Goal: Task Accomplishment & Management: Manage account settings

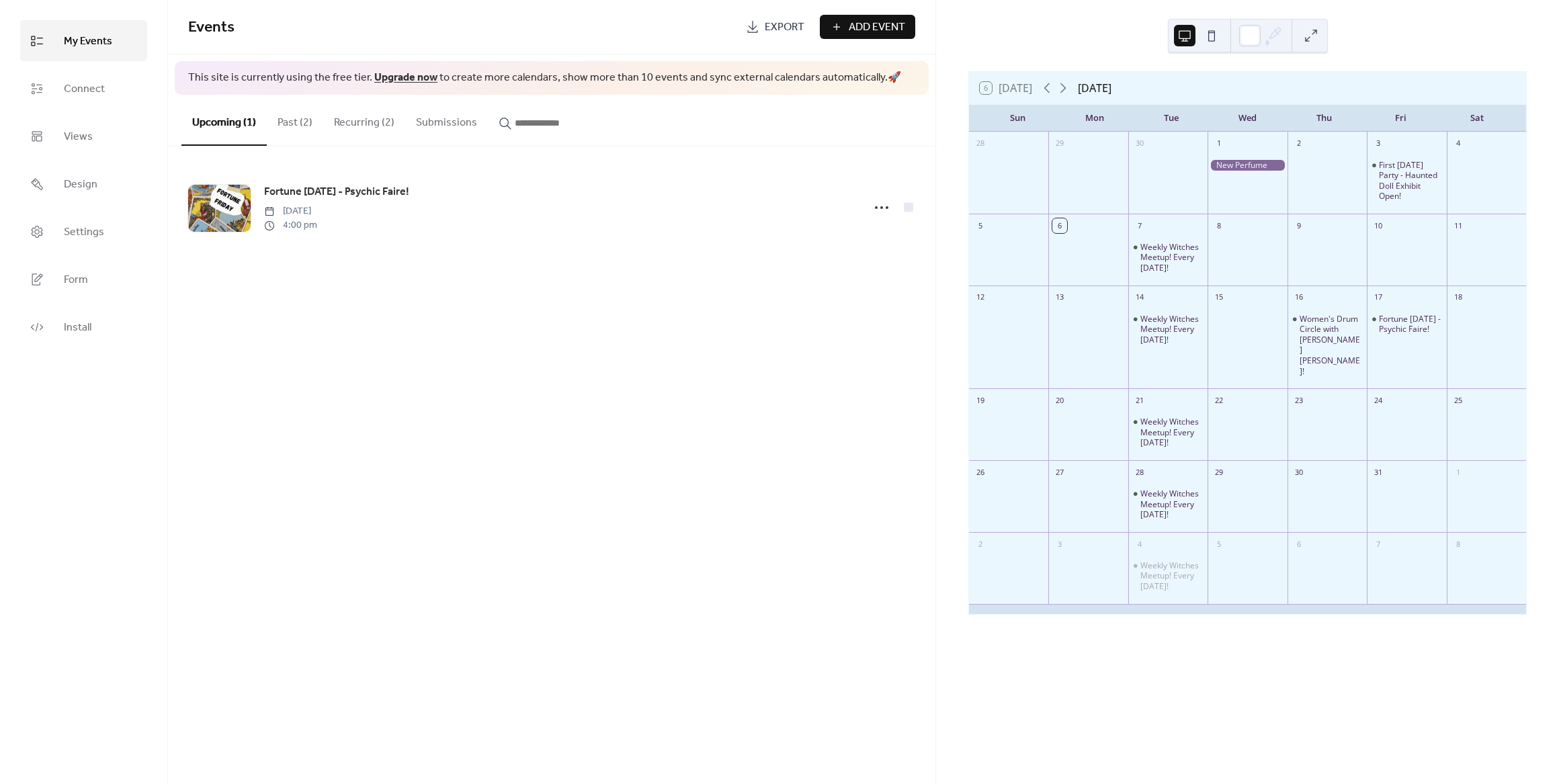
click at [300, 128] on button "Past (2)" at bounding box center [295, 119] width 56 height 50
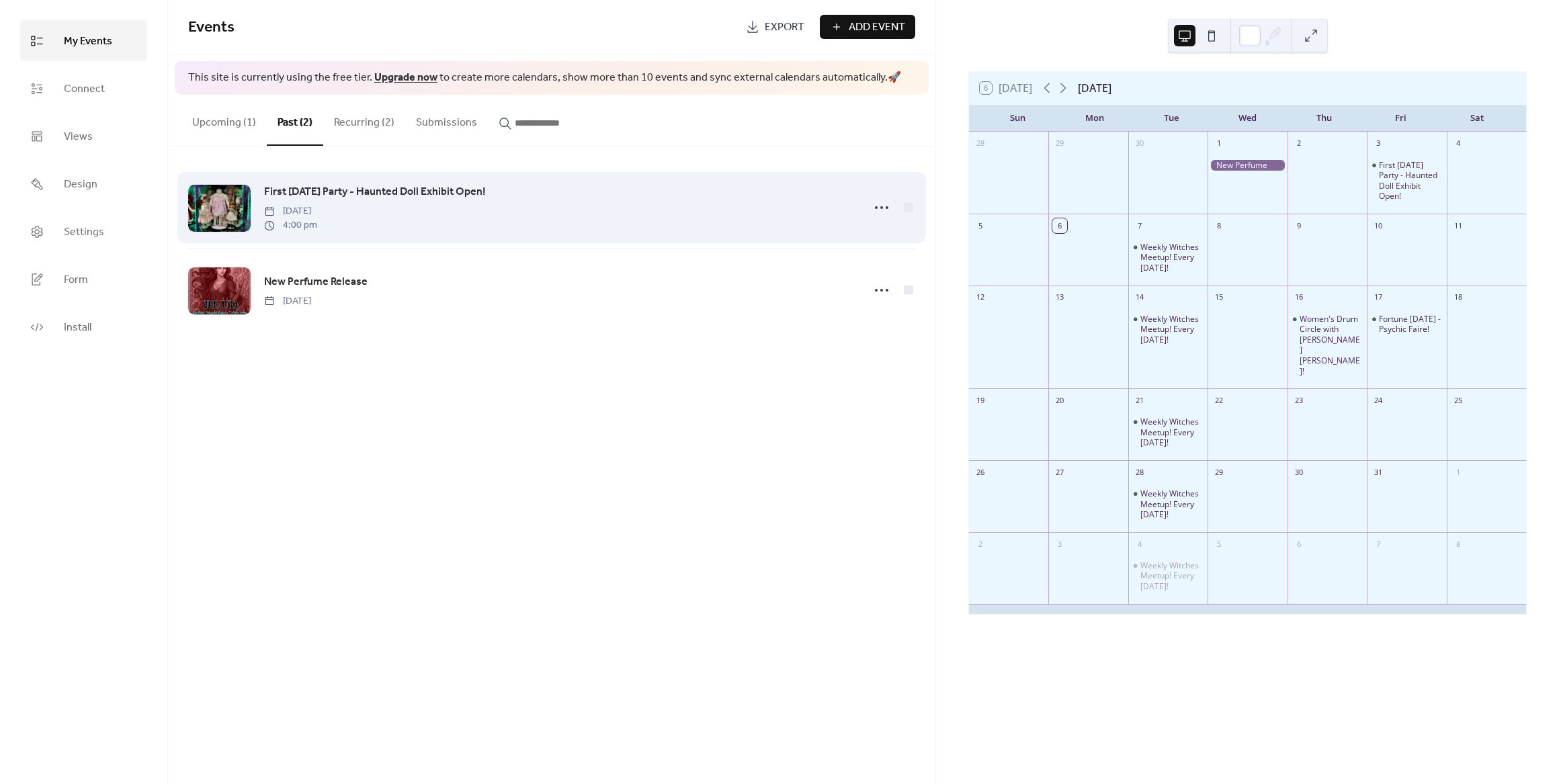
click at [443, 186] on span "First [DATE] Party - Haunted Doll Exhibit Open!" at bounding box center [375, 192] width 222 height 16
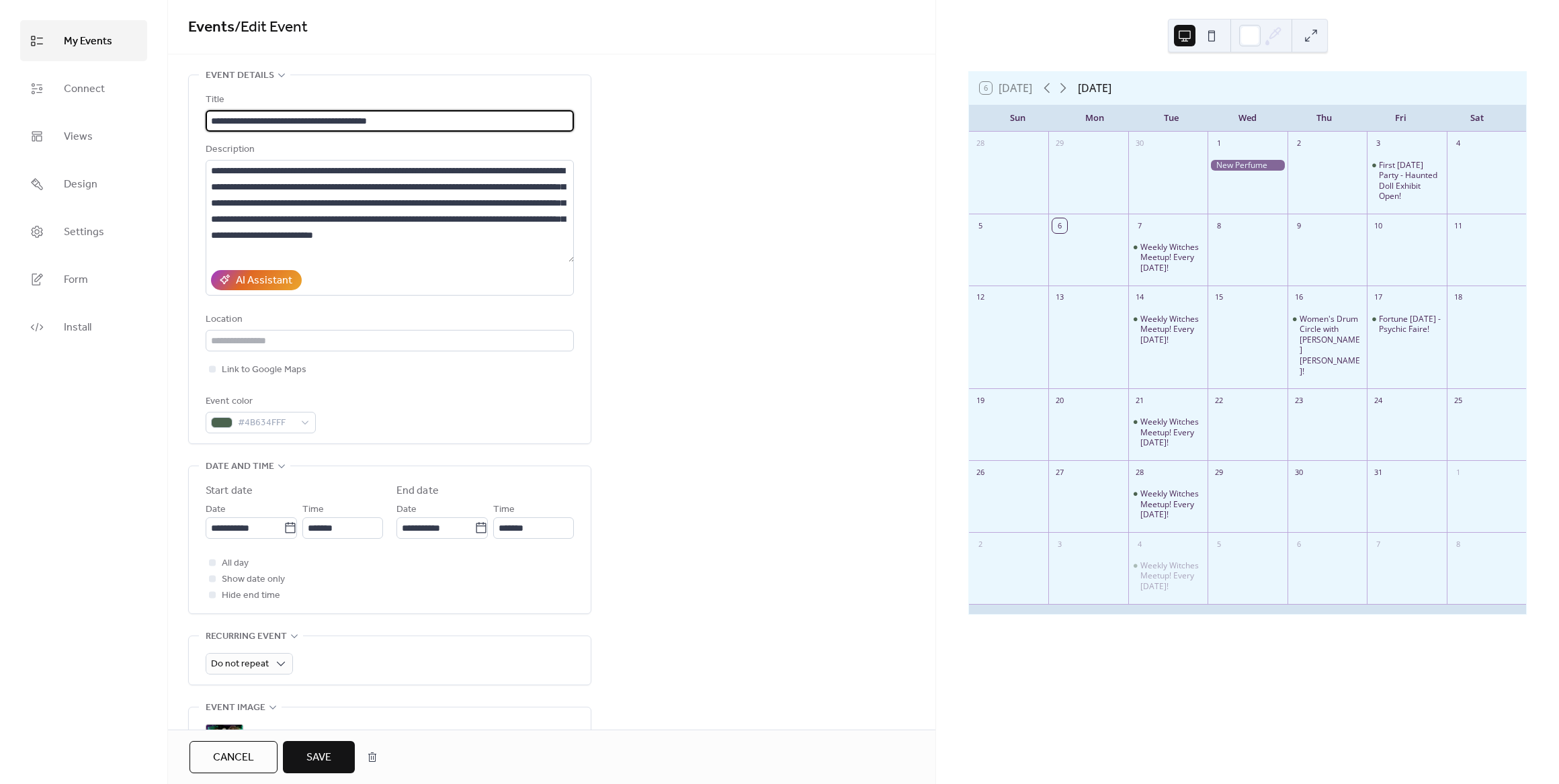
type input "**********"
click at [311, 761] on span "Save" at bounding box center [319, 757] width 25 height 16
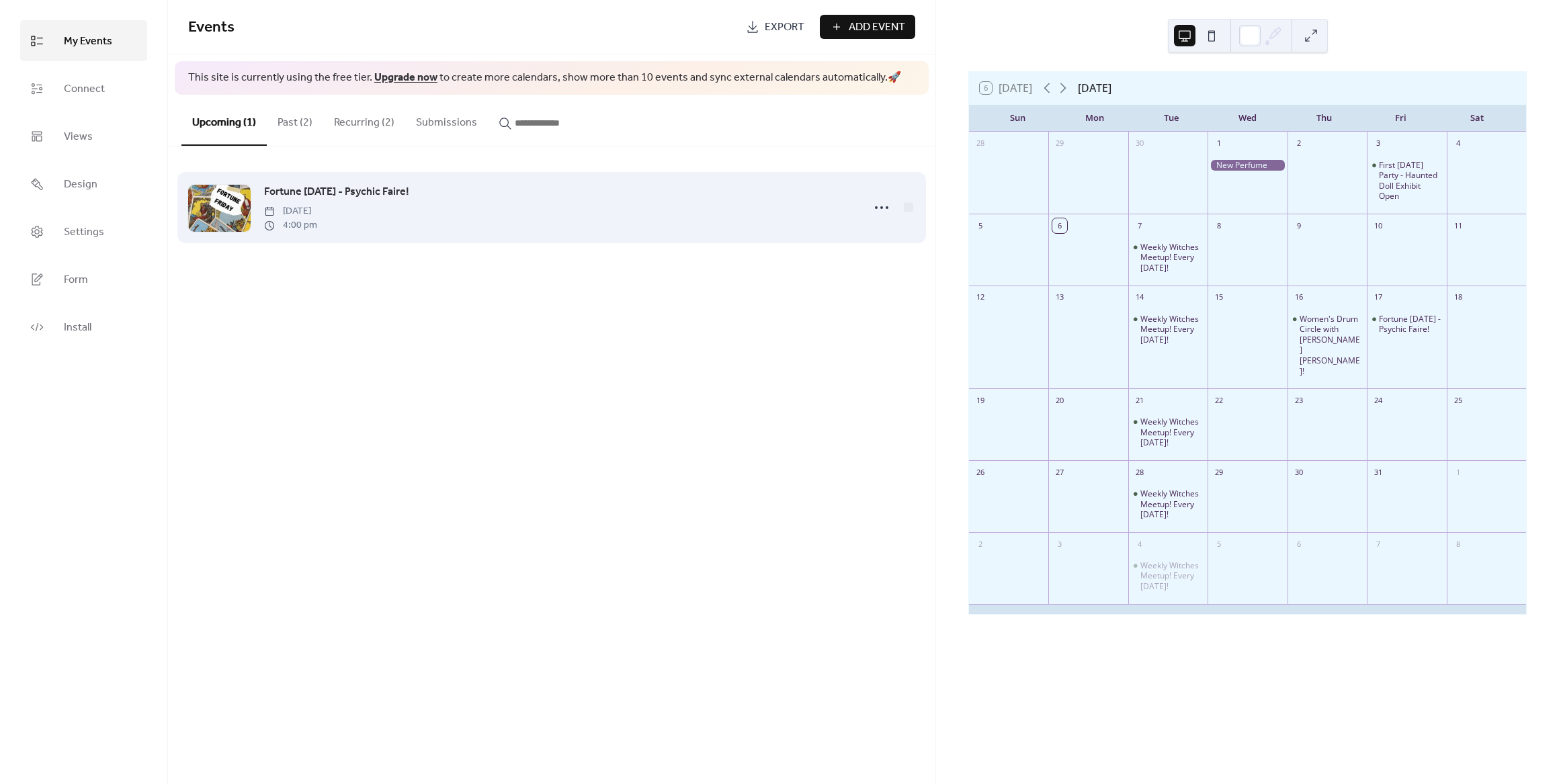
click at [357, 186] on span "Fortune [DATE] - Psychic Faire!" at bounding box center [337, 192] width 145 height 16
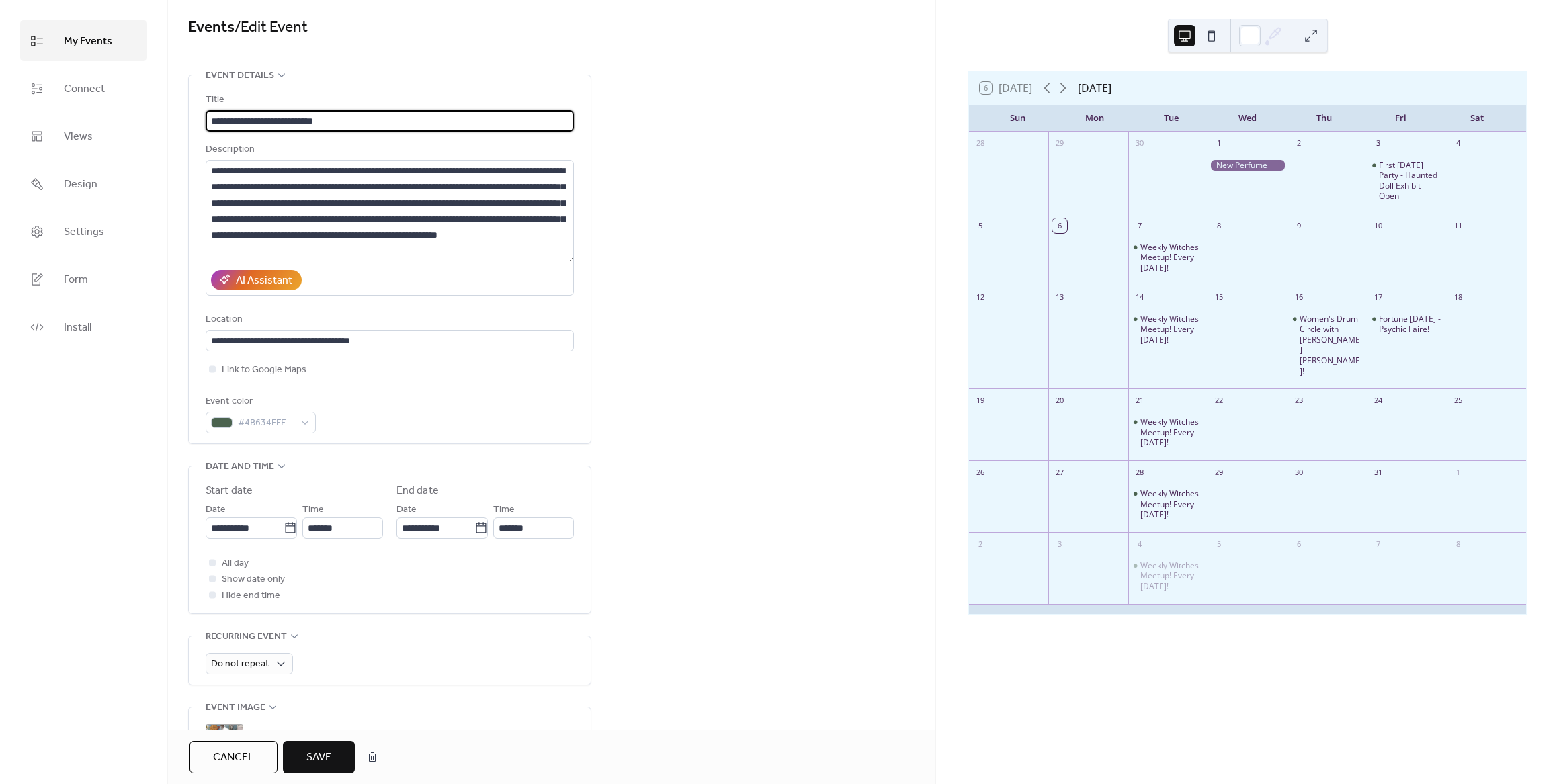
type input "**********"
click at [330, 756] on span "Save" at bounding box center [319, 757] width 25 height 16
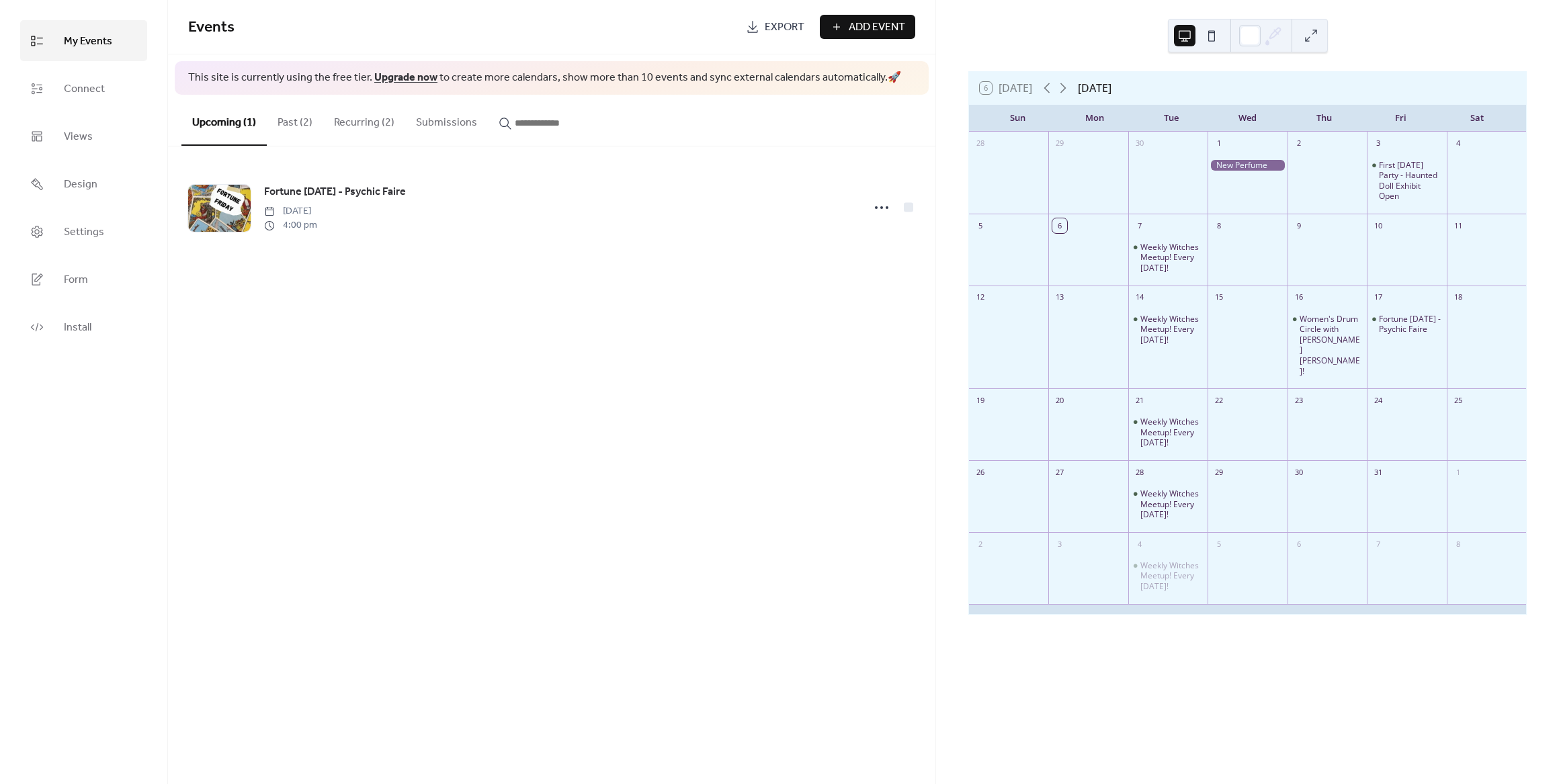
click at [283, 119] on button "Past (2)" at bounding box center [295, 119] width 56 height 50
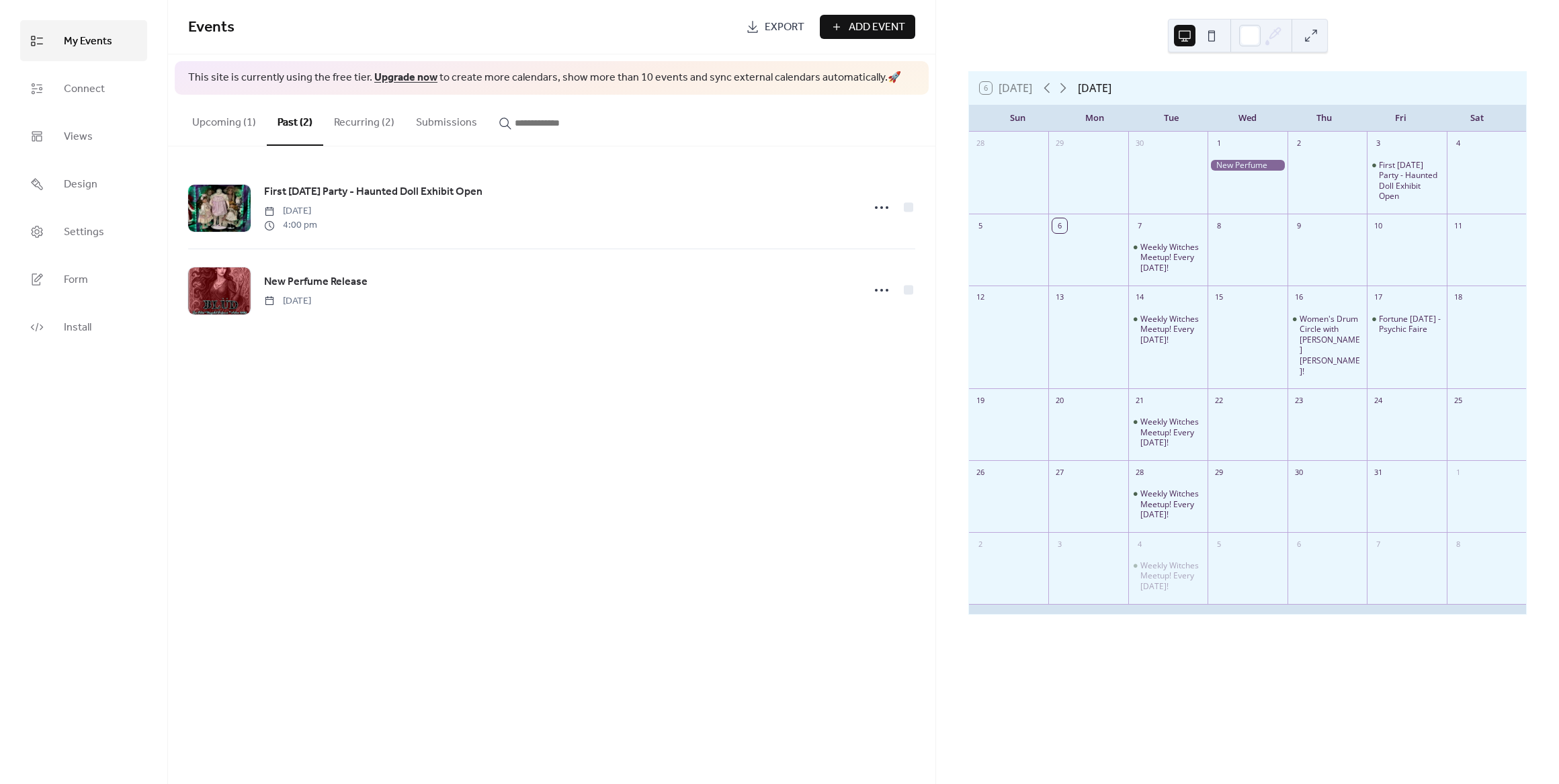
click at [370, 128] on button "Recurring (2)" at bounding box center [364, 119] width 82 height 50
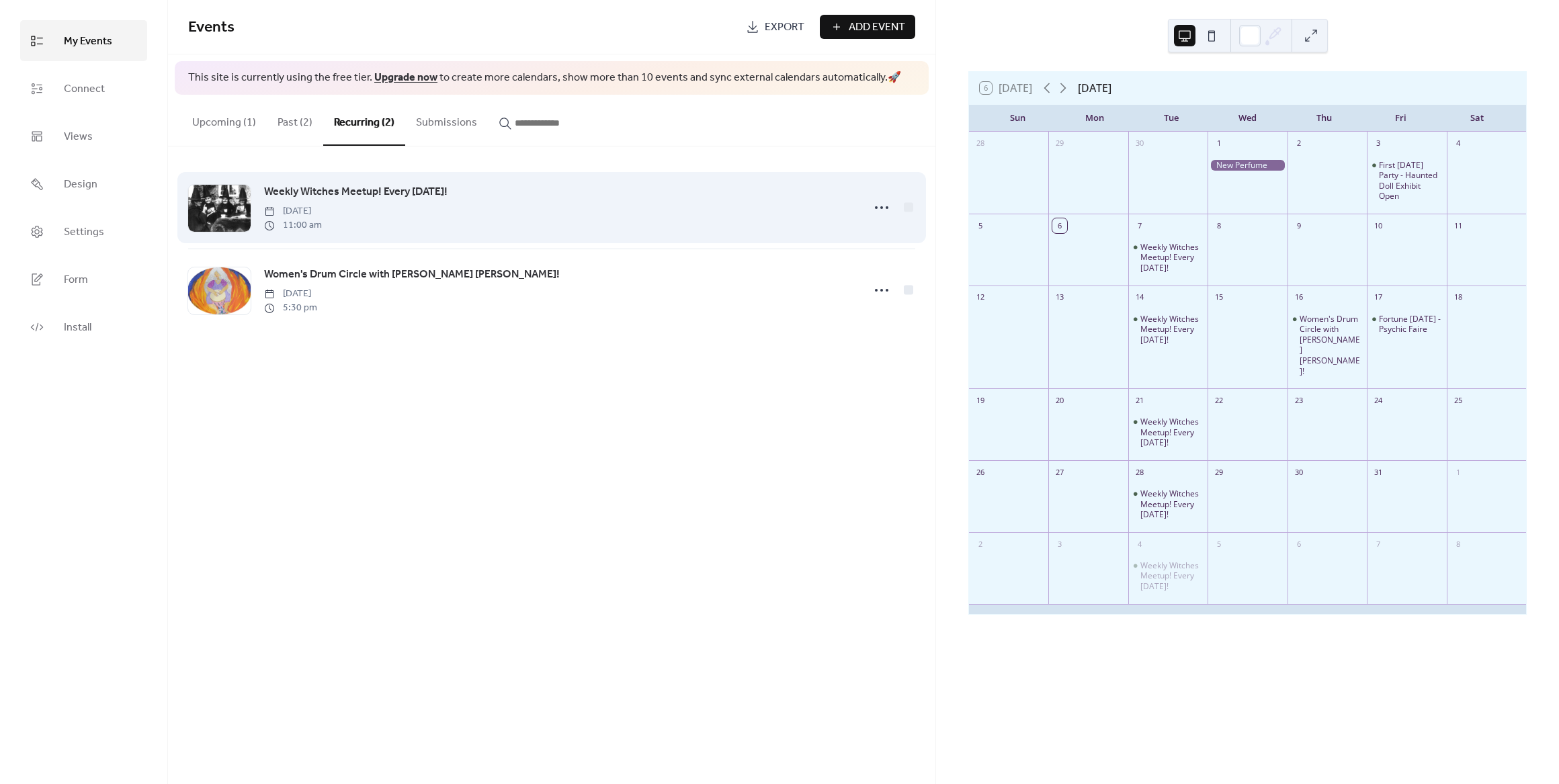
click at [394, 187] on span "Weekly Witches Meetup! Every [DATE]!" at bounding box center [355, 192] width 184 height 16
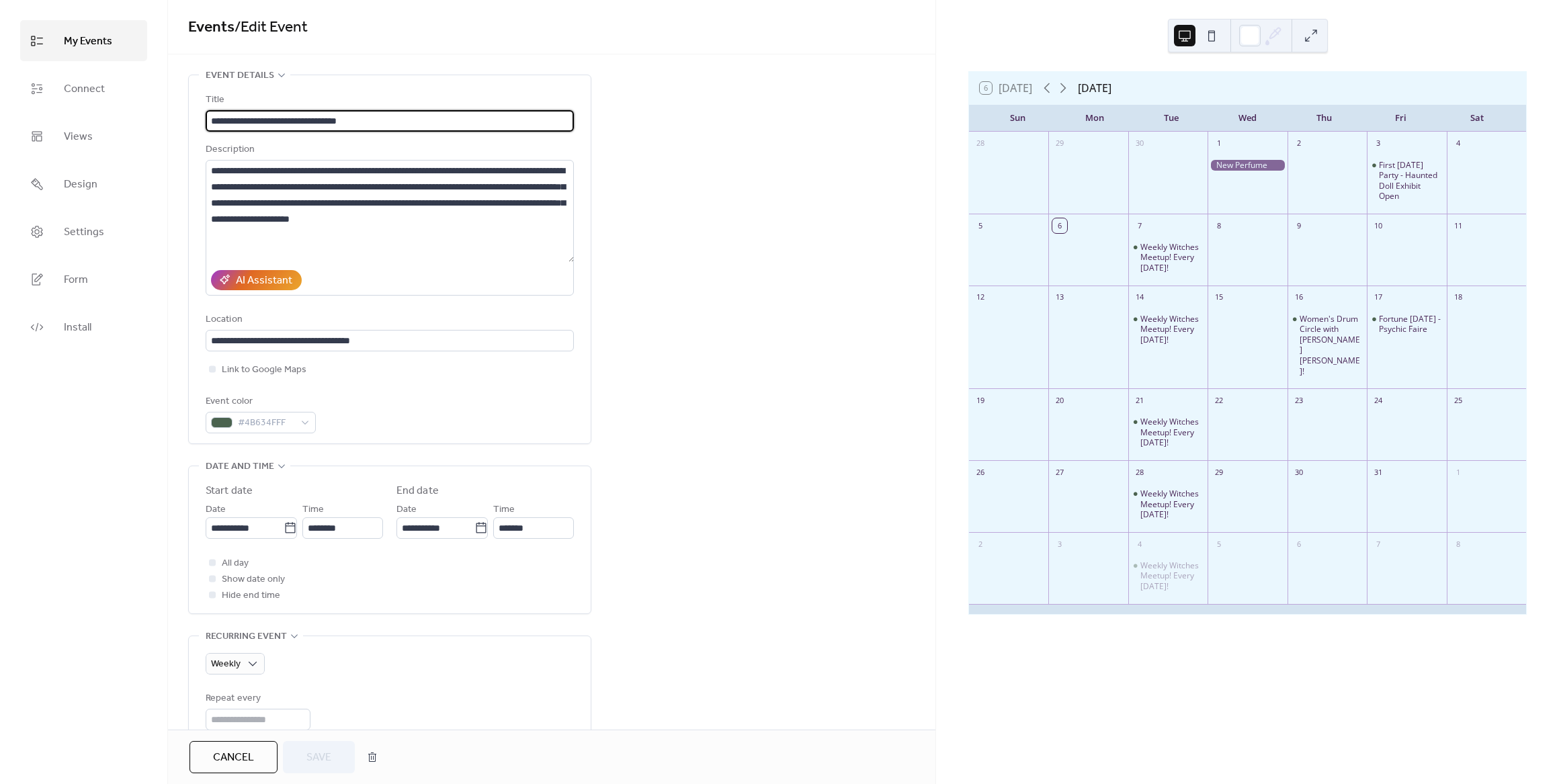
click at [238, 756] on span "Cancel" at bounding box center [234, 757] width 41 height 16
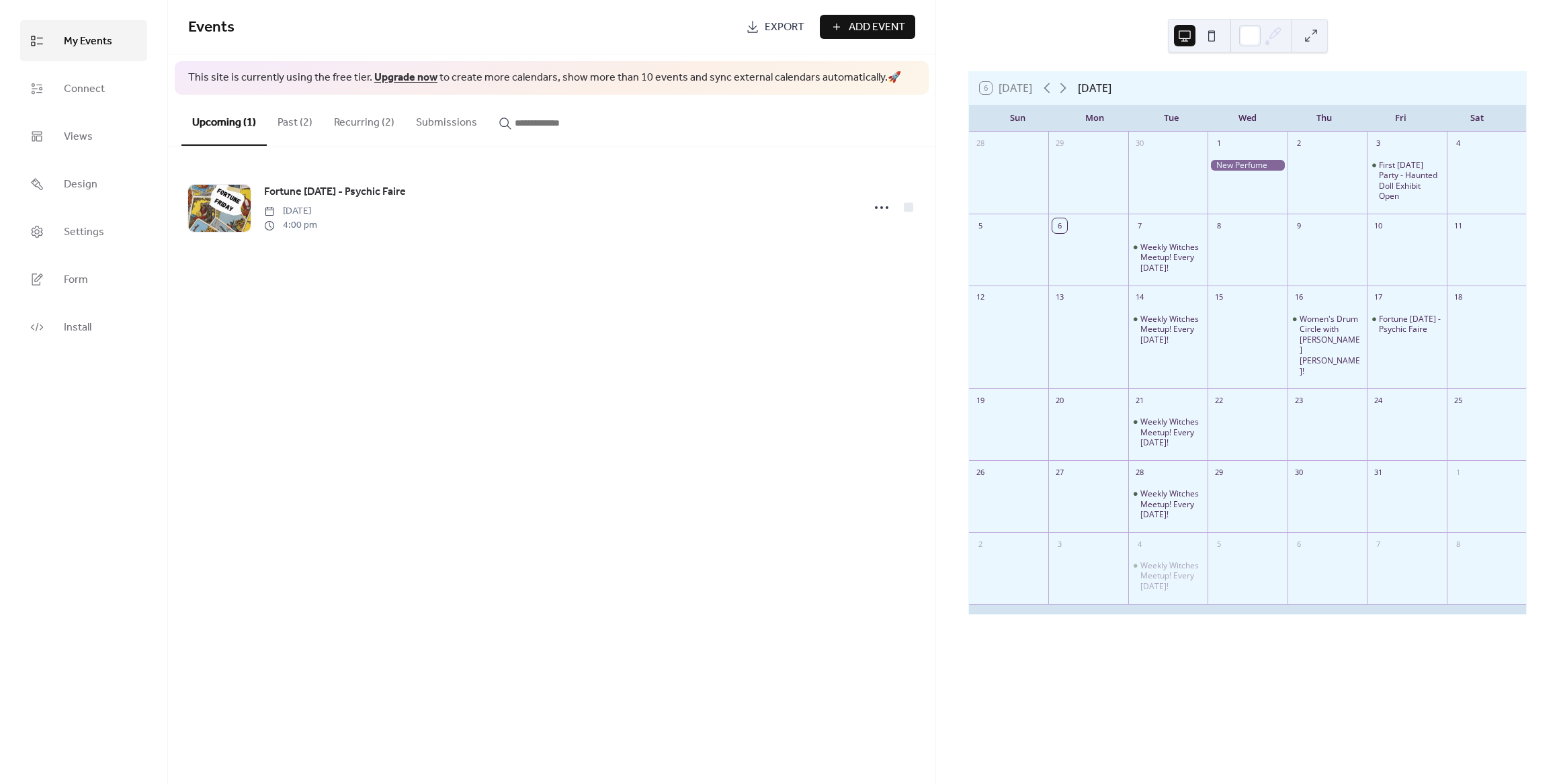
click at [387, 113] on button "Recurring (2)" at bounding box center [364, 119] width 82 height 50
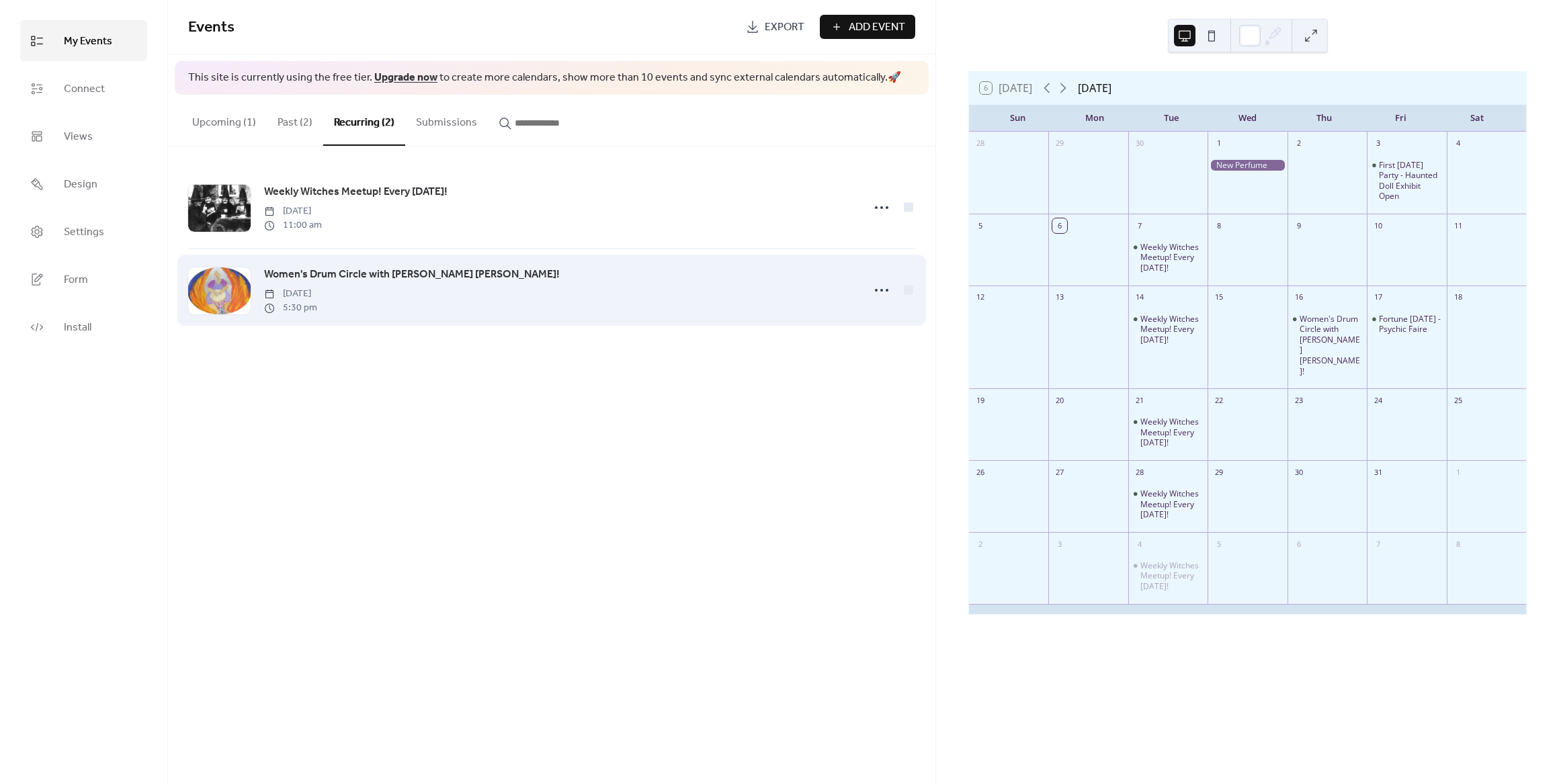
click at [330, 272] on span "Women's Drum Circle with [PERSON_NAME] [PERSON_NAME]!" at bounding box center [412, 275] width 296 height 16
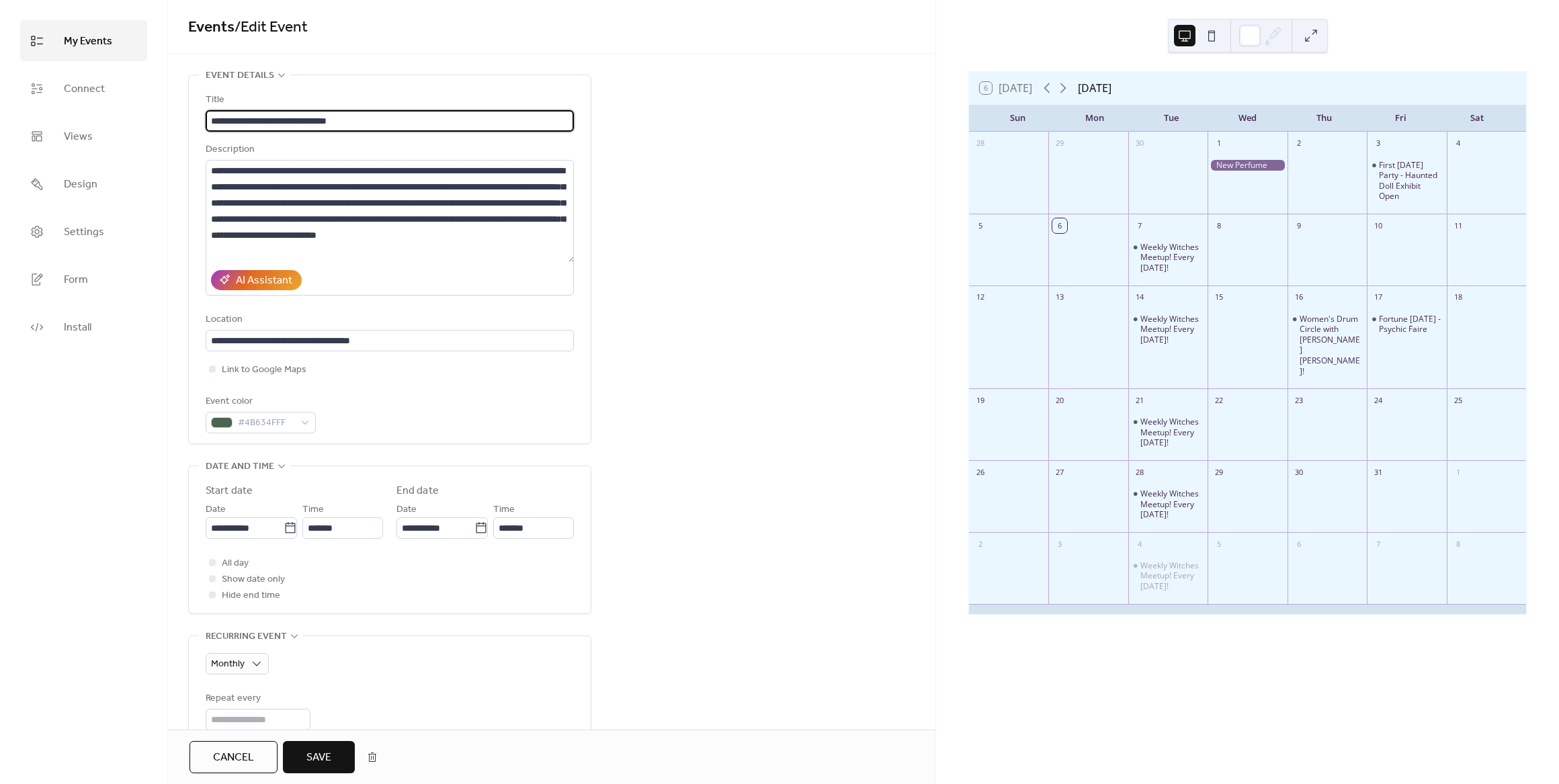
type input "**********"
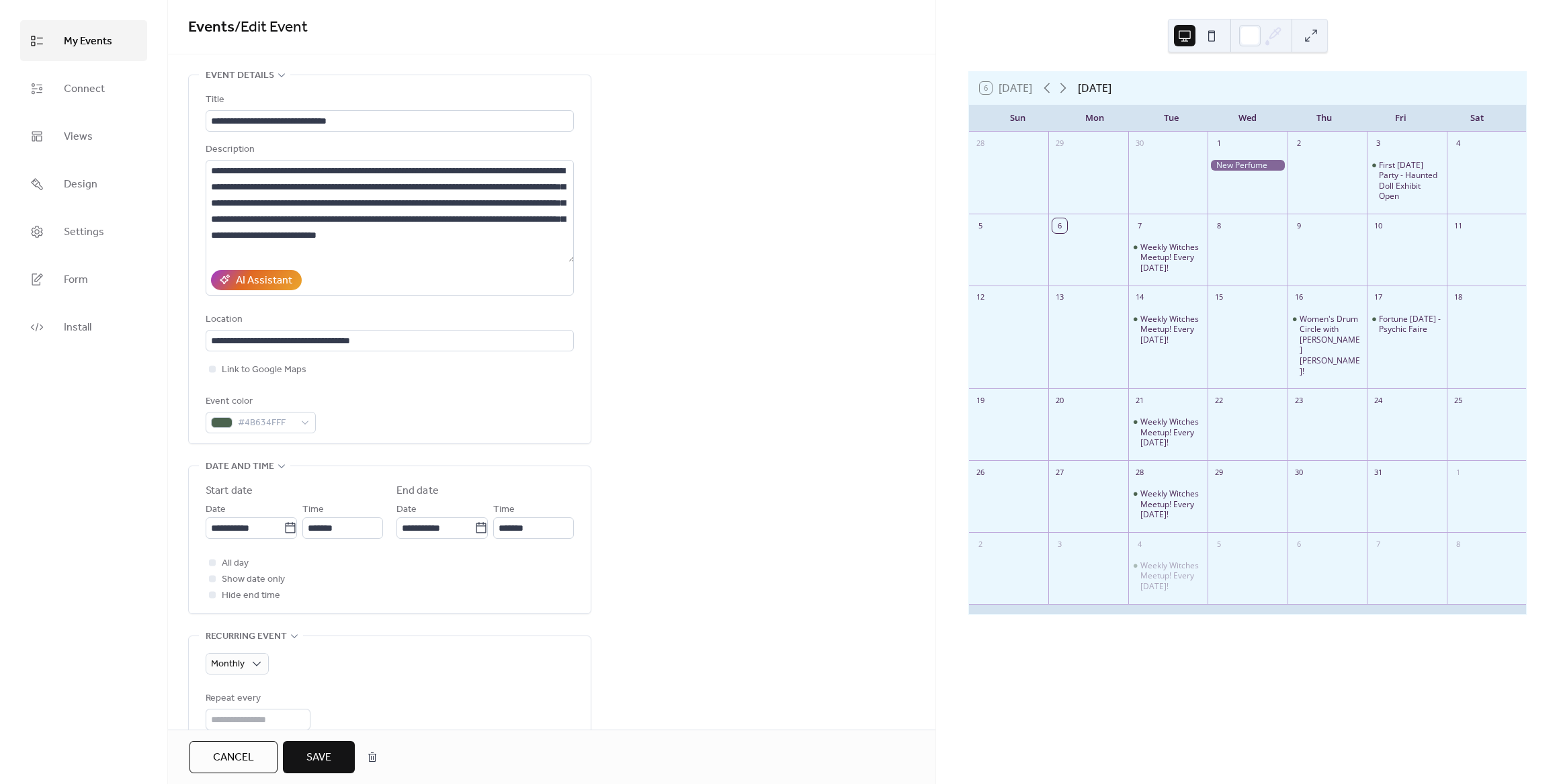
click at [326, 763] on span "Save" at bounding box center [319, 757] width 25 height 16
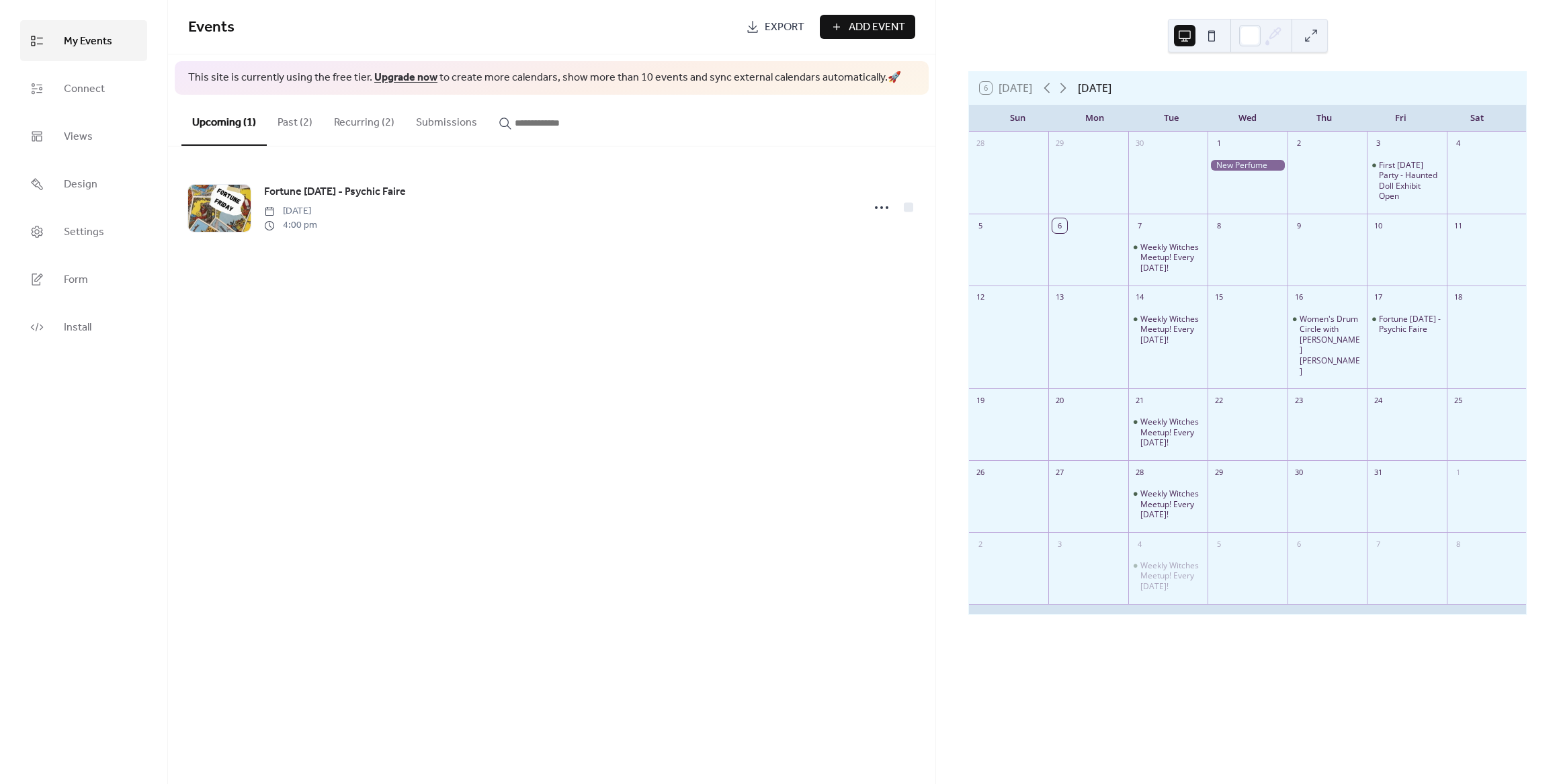
click at [339, 123] on button "Recurring (2)" at bounding box center [364, 119] width 82 height 50
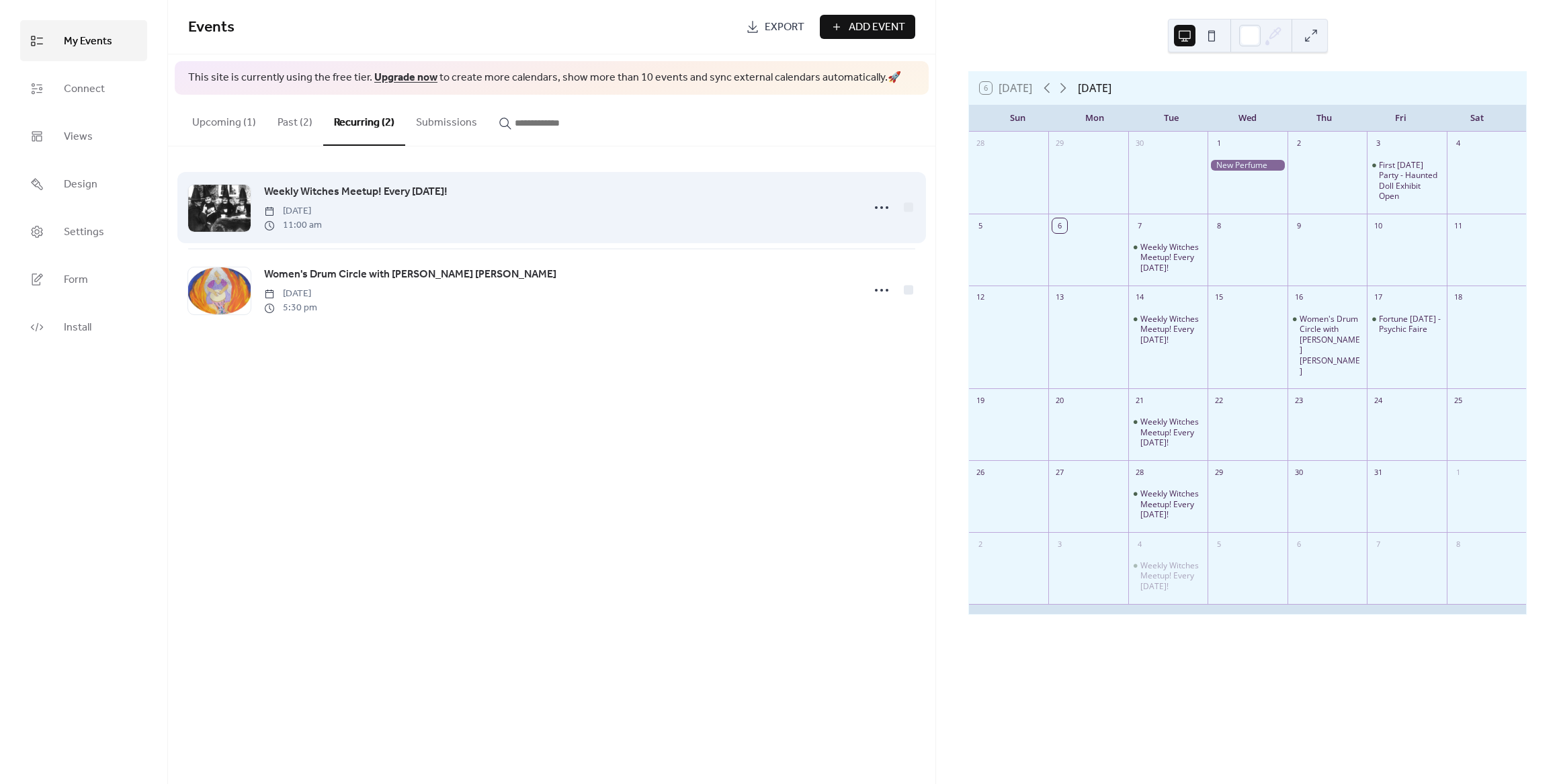
click at [382, 191] on span "Weekly Witches Meetup! Every [DATE]!" at bounding box center [355, 192] width 184 height 16
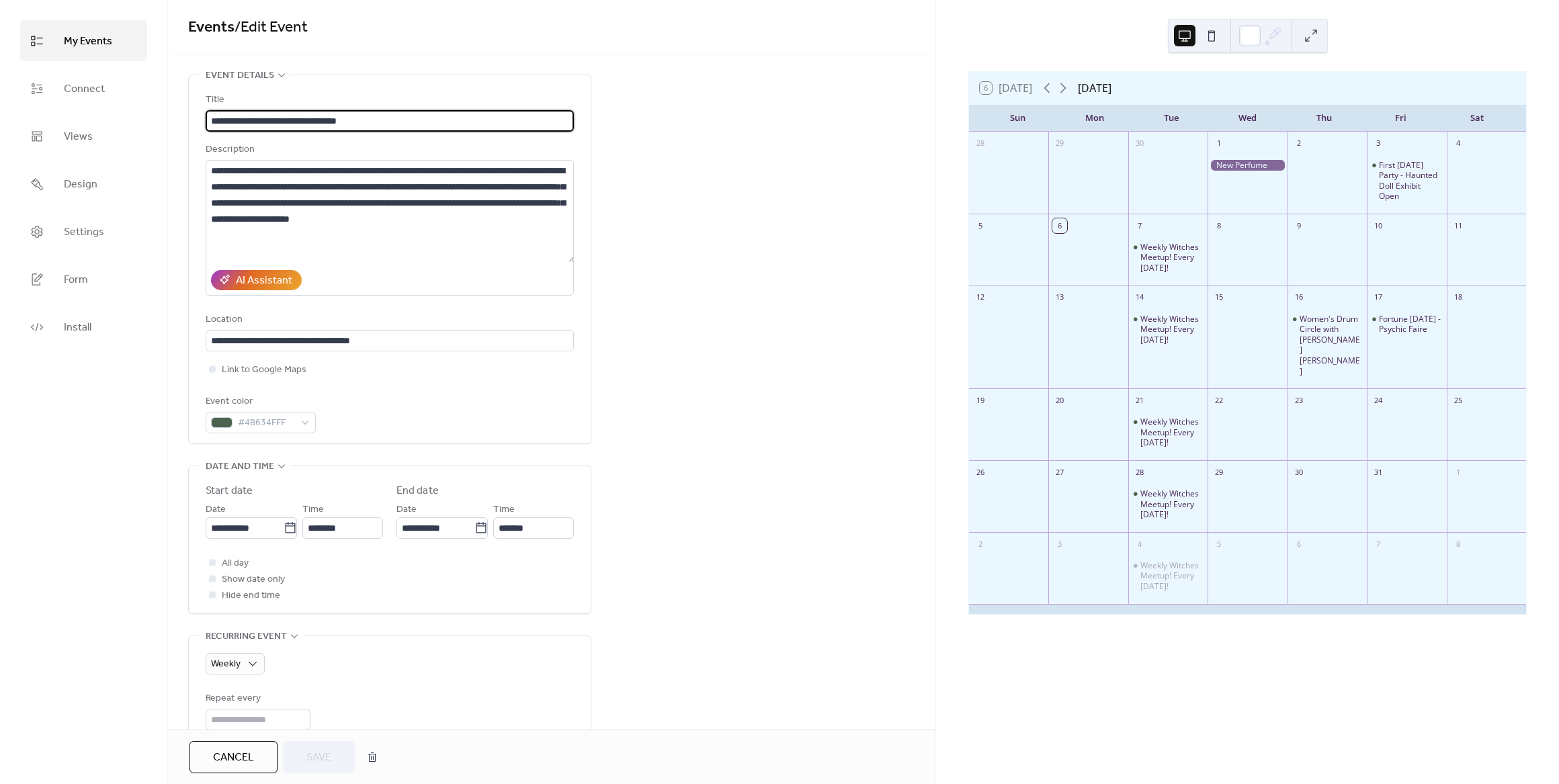
click at [310, 120] on input "**********" at bounding box center [389, 121] width 368 height 22
click at [382, 116] on input "**********" at bounding box center [389, 121] width 368 height 22
type input "**********"
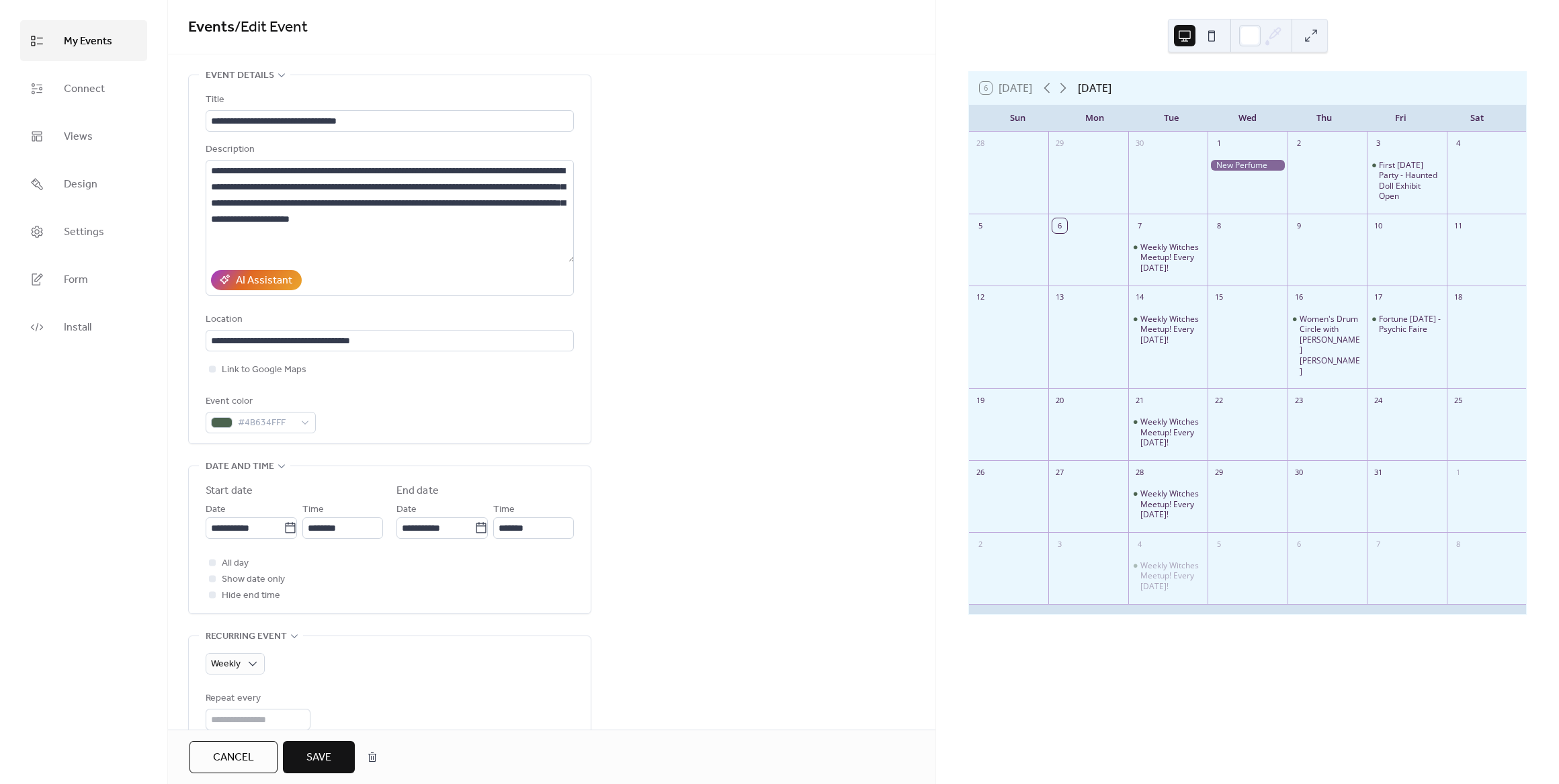
click at [334, 749] on button "Save" at bounding box center [319, 757] width 72 height 32
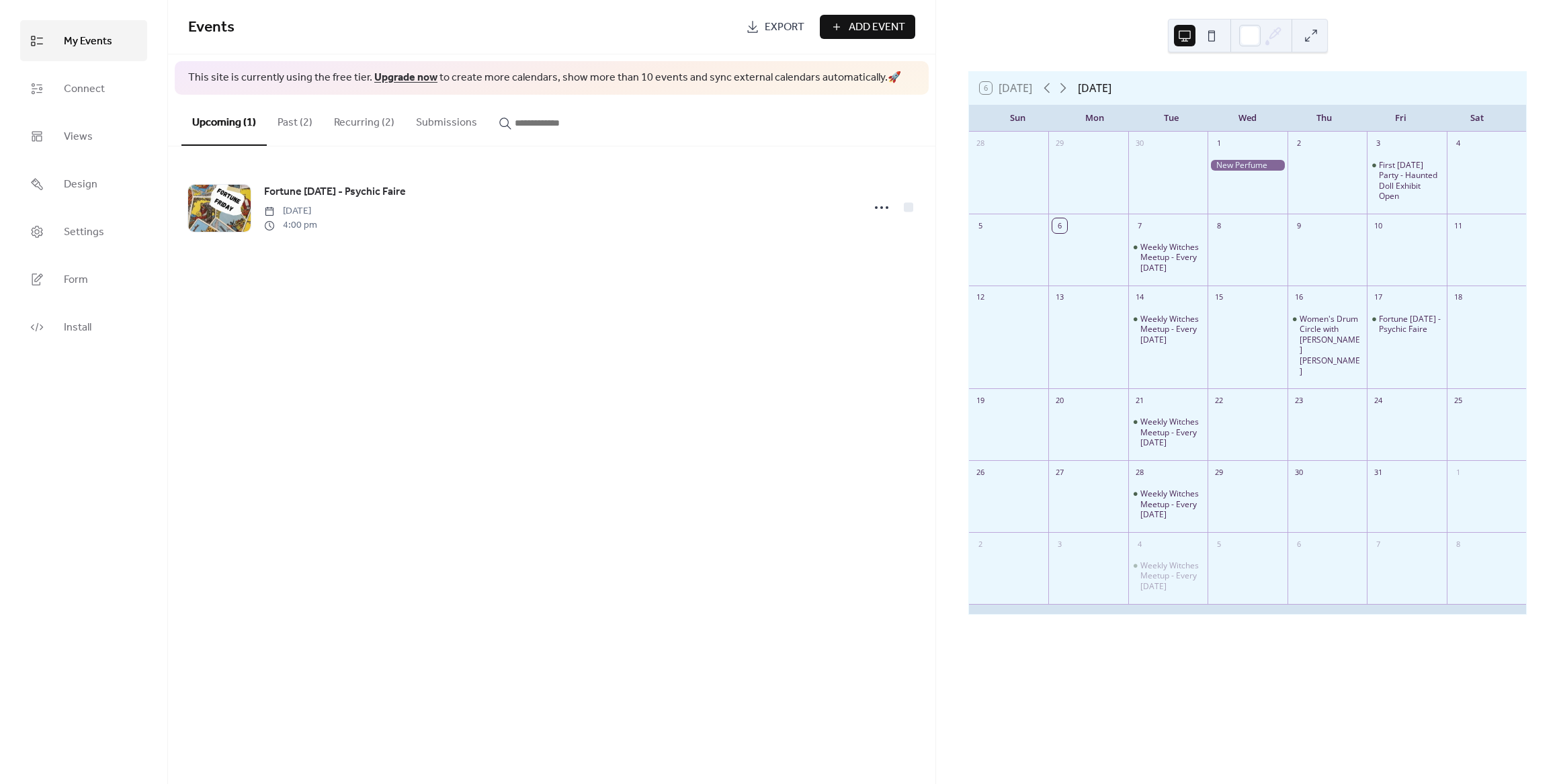
click at [344, 122] on button "Recurring (2)" at bounding box center [364, 119] width 82 height 50
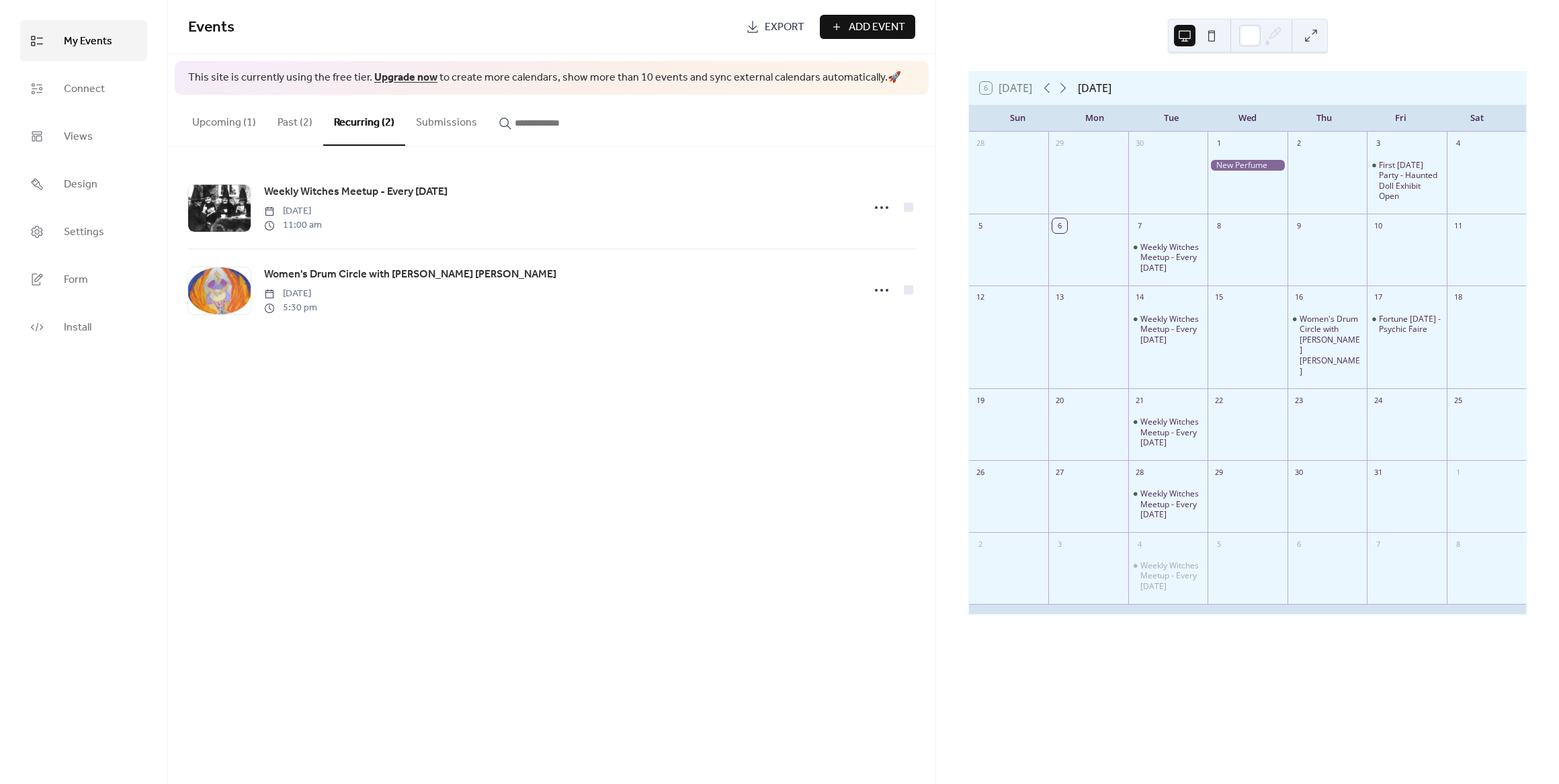
click at [291, 119] on button "Past (2)" at bounding box center [295, 119] width 56 height 50
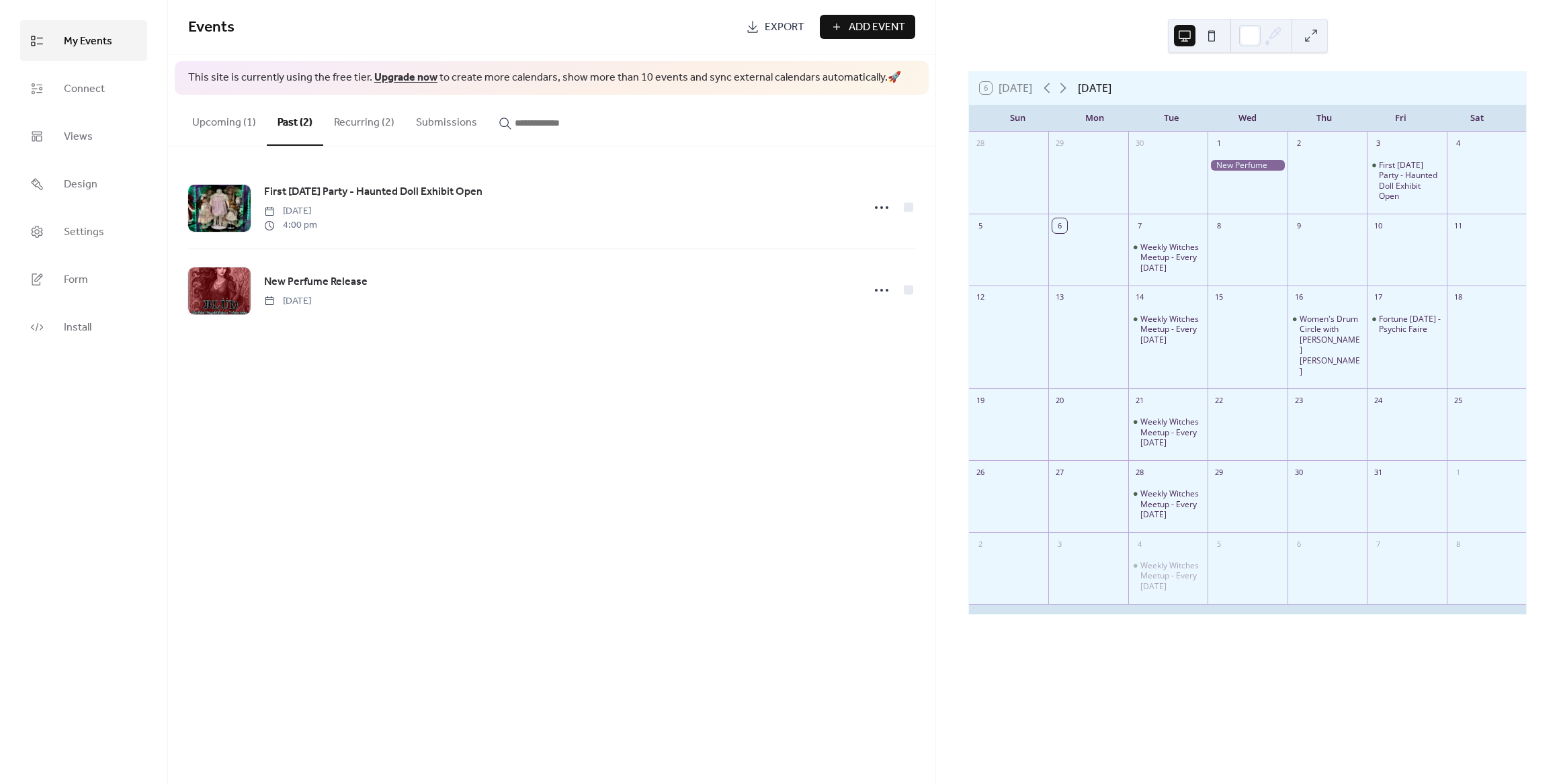
click at [232, 124] on button "Upcoming (1)" at bounding box center [223, 119] width 85 height 50
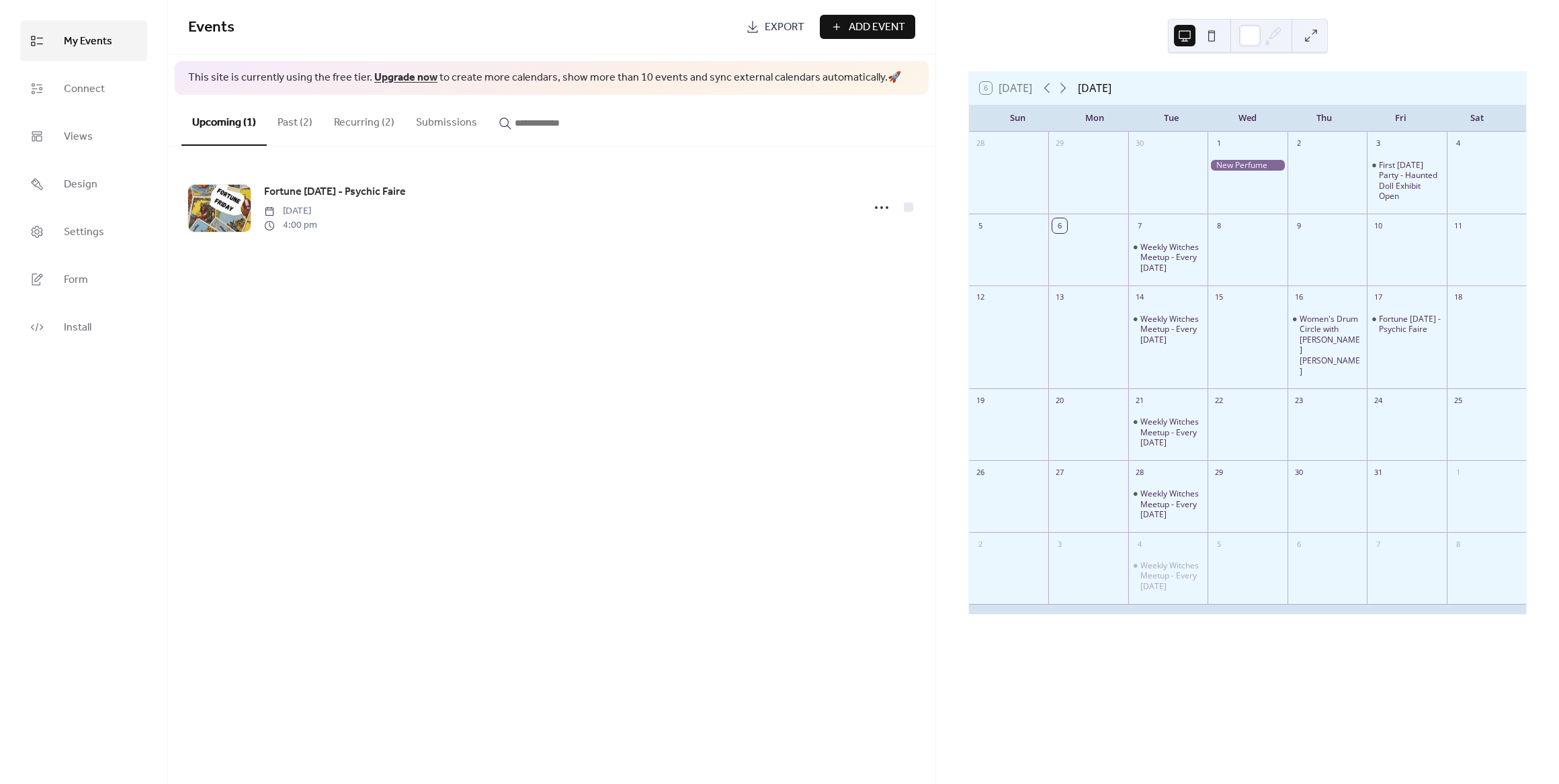
click at [309, 121] on button "Past (2)" at bounding box center [295, 119] width 56 height 50
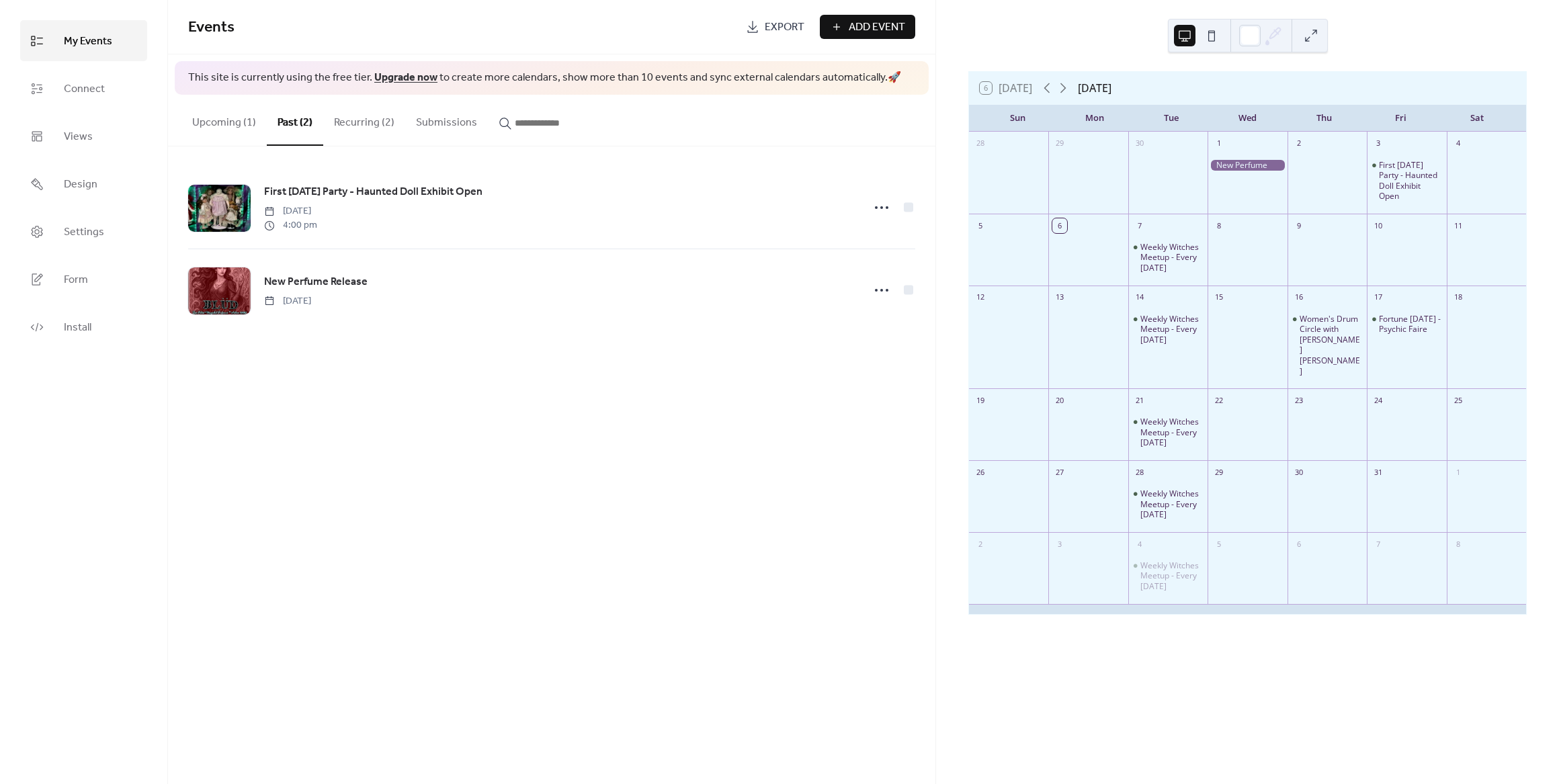
click at [238, 131] on button "Upcoming (1)" at bounding box center [223, 119] width 85 height 50
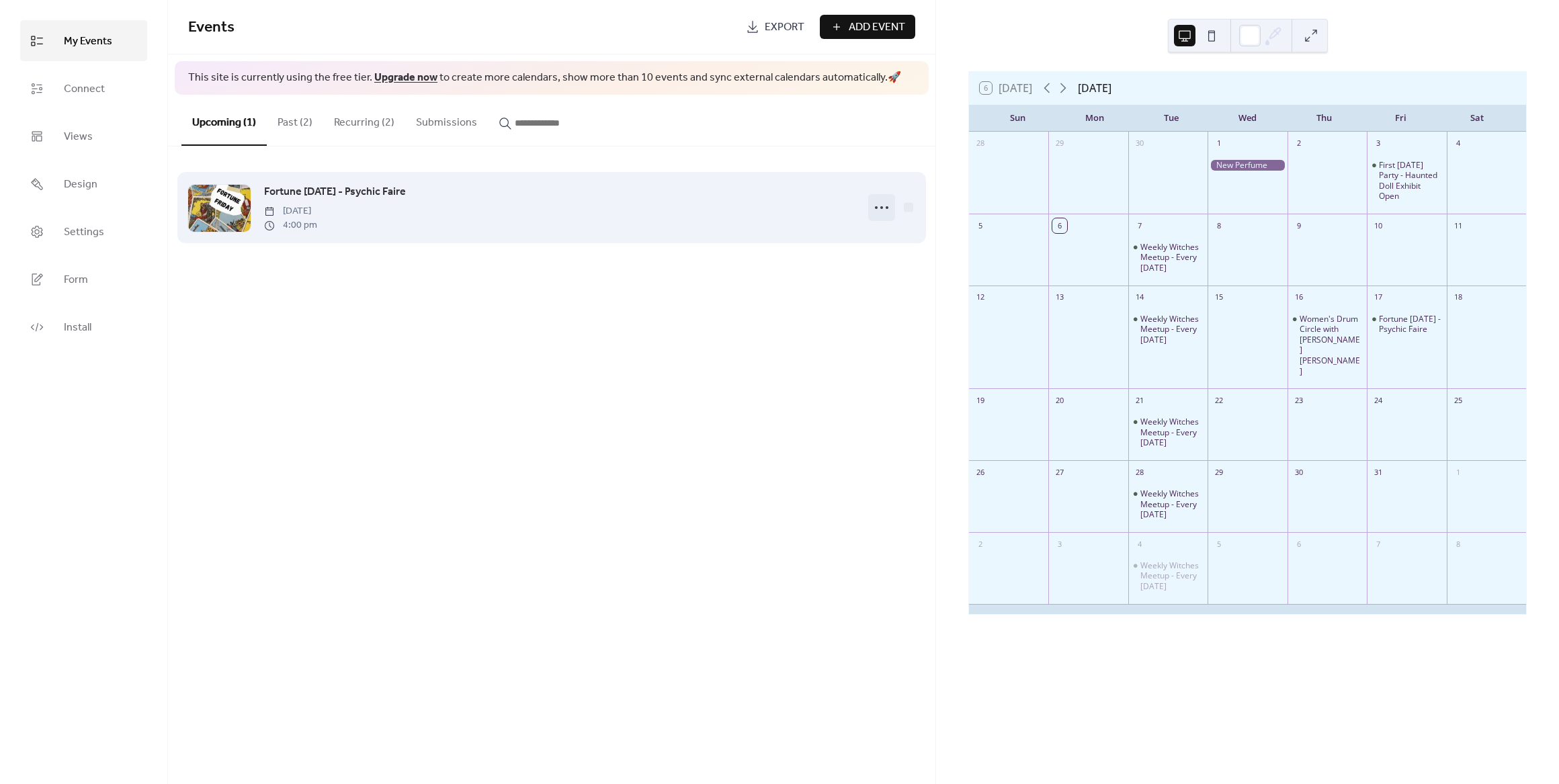
click at [883, 208] on icon at bounding box center [882, 208] width 22 height 22
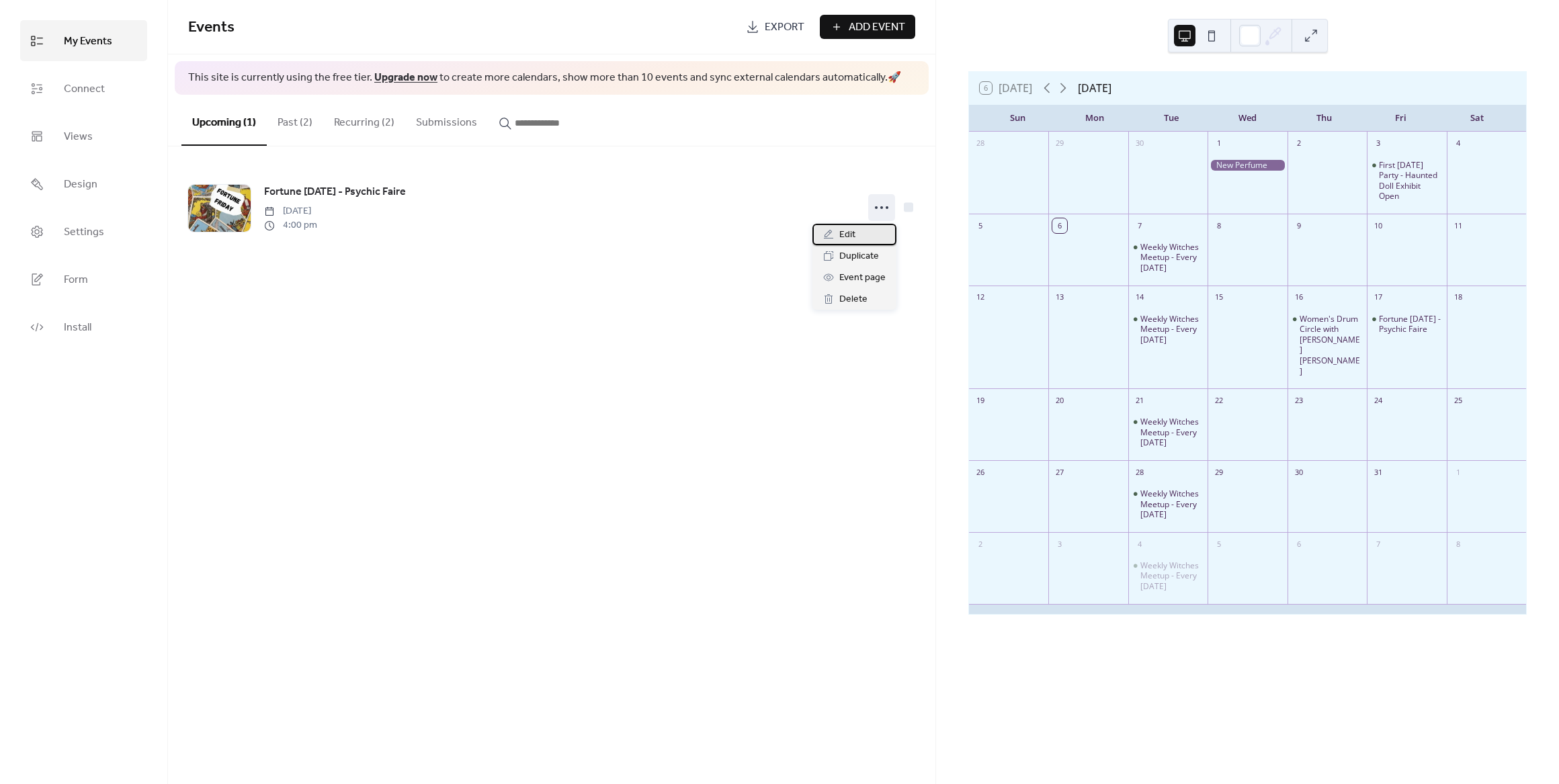
click at [839, 231] on div "Edit" at bounding box center [854, 234] width 84 height 22
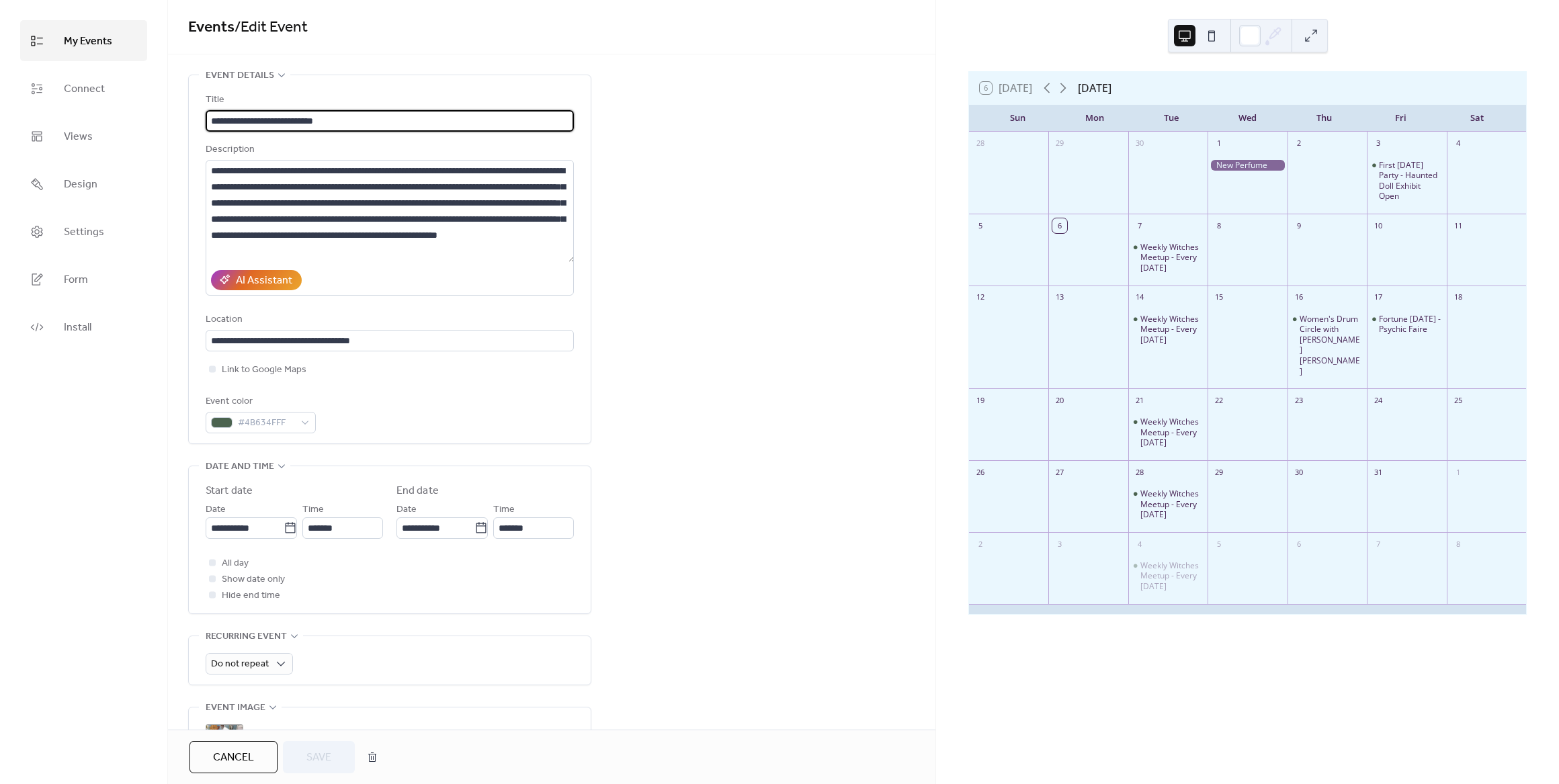
scroll to position [134, 0]
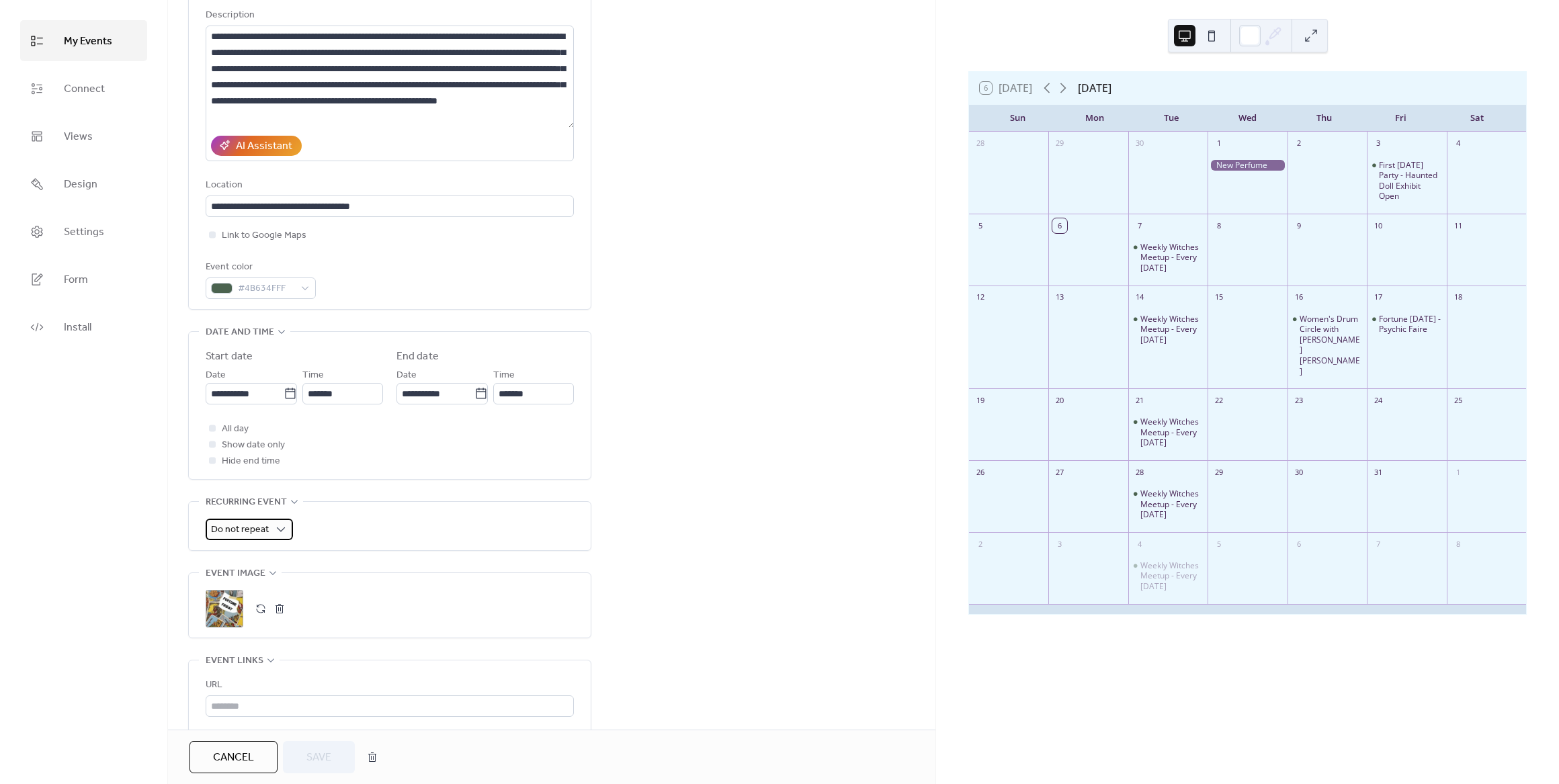
click at [265, 526] on span "Do not repeat" at bounding box center [240, 529] width 58 height 18
click at [237, 636] on span "Monthly" at bounding box center [235, 636] width 38 height 16
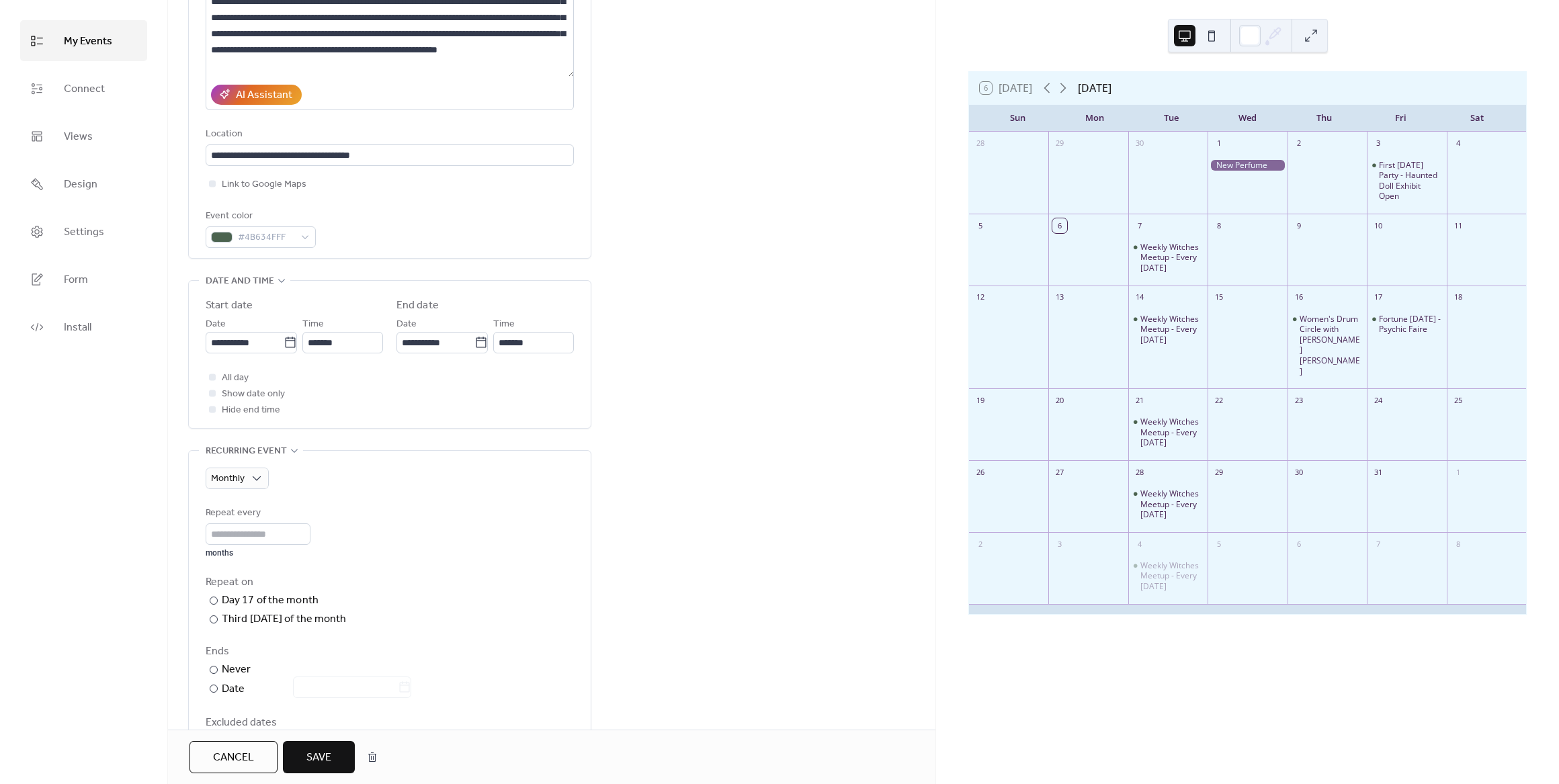
scroll to position [269, 0]
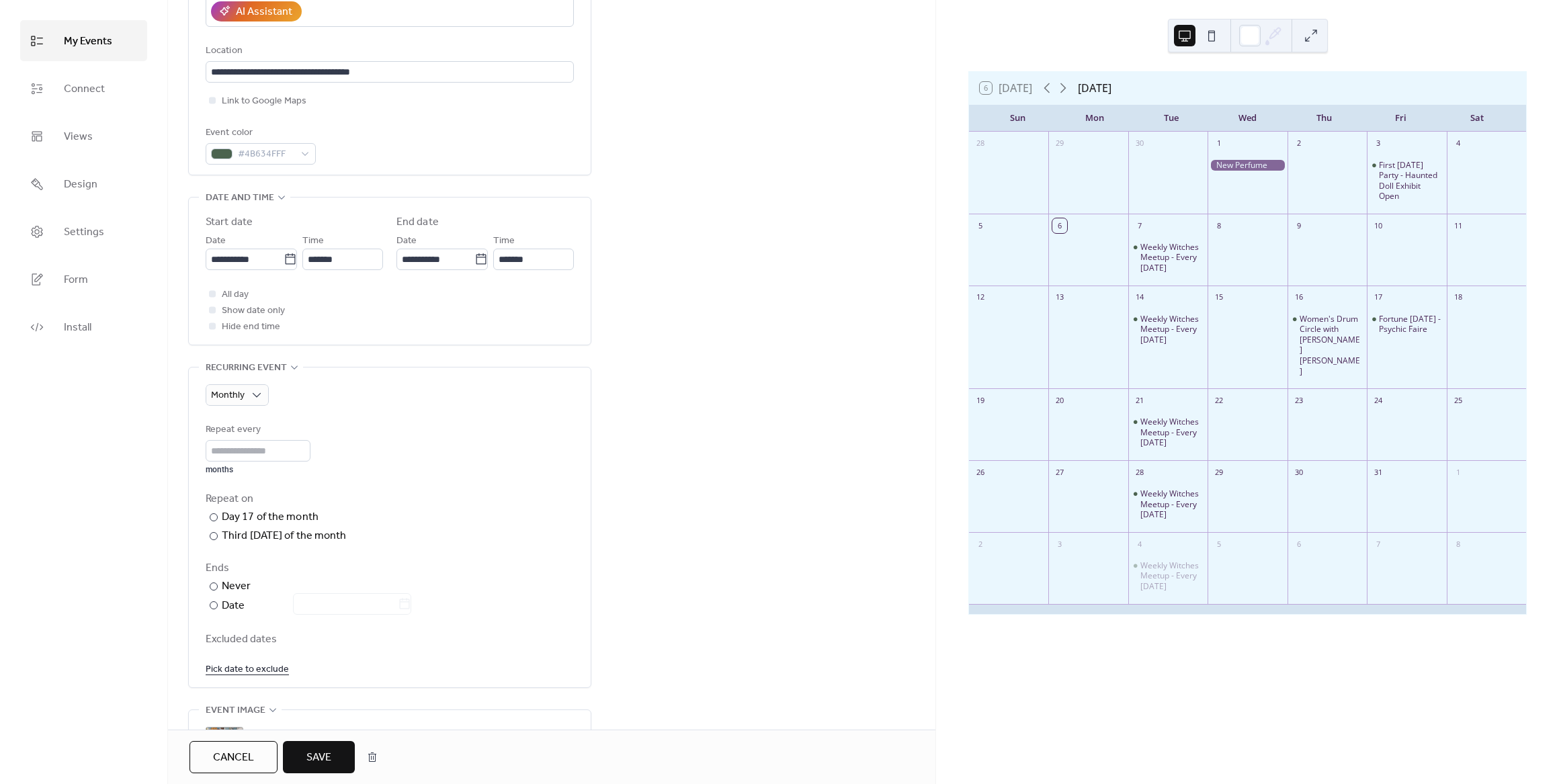
click at [325, 761] on span "Save" at bounding box center [319, 757] width 25 height 16
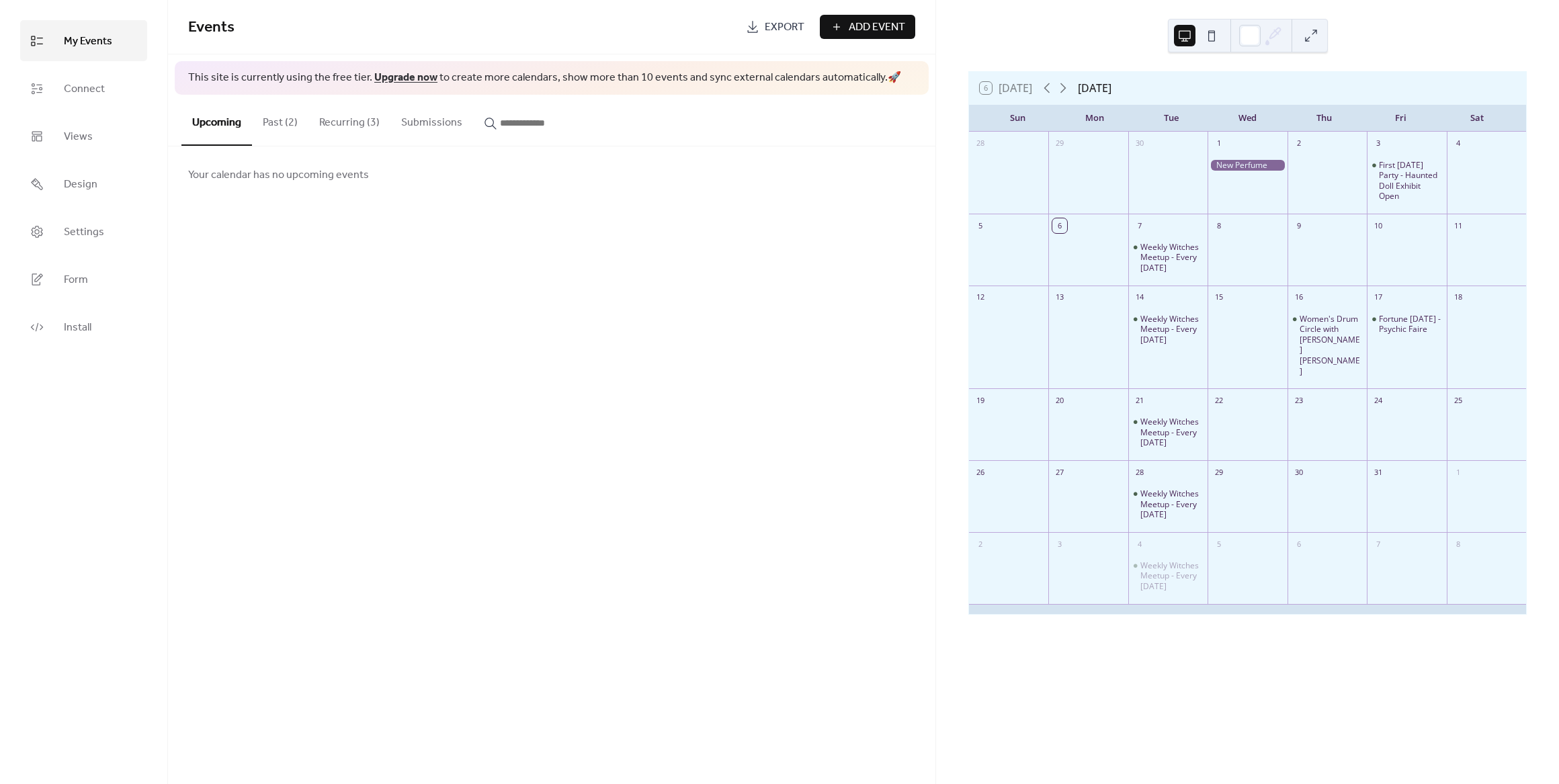
click at [287, 126] on button "Past (2)" at bounding box center [280, 119] width 56 height 50
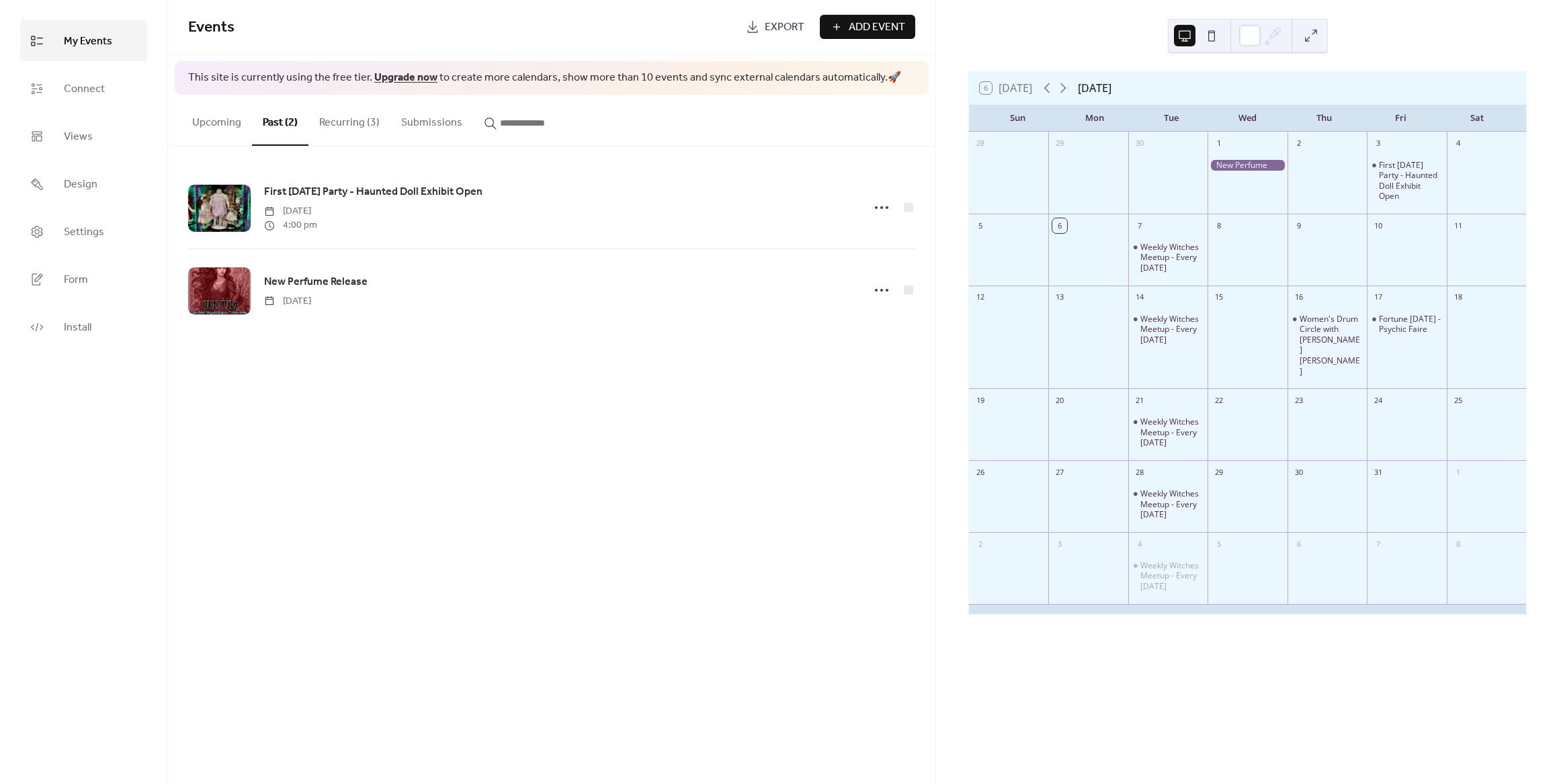
click at [349, 127] on button "Recurring (3)" at bounding box center [349, 119] width 82 height 50
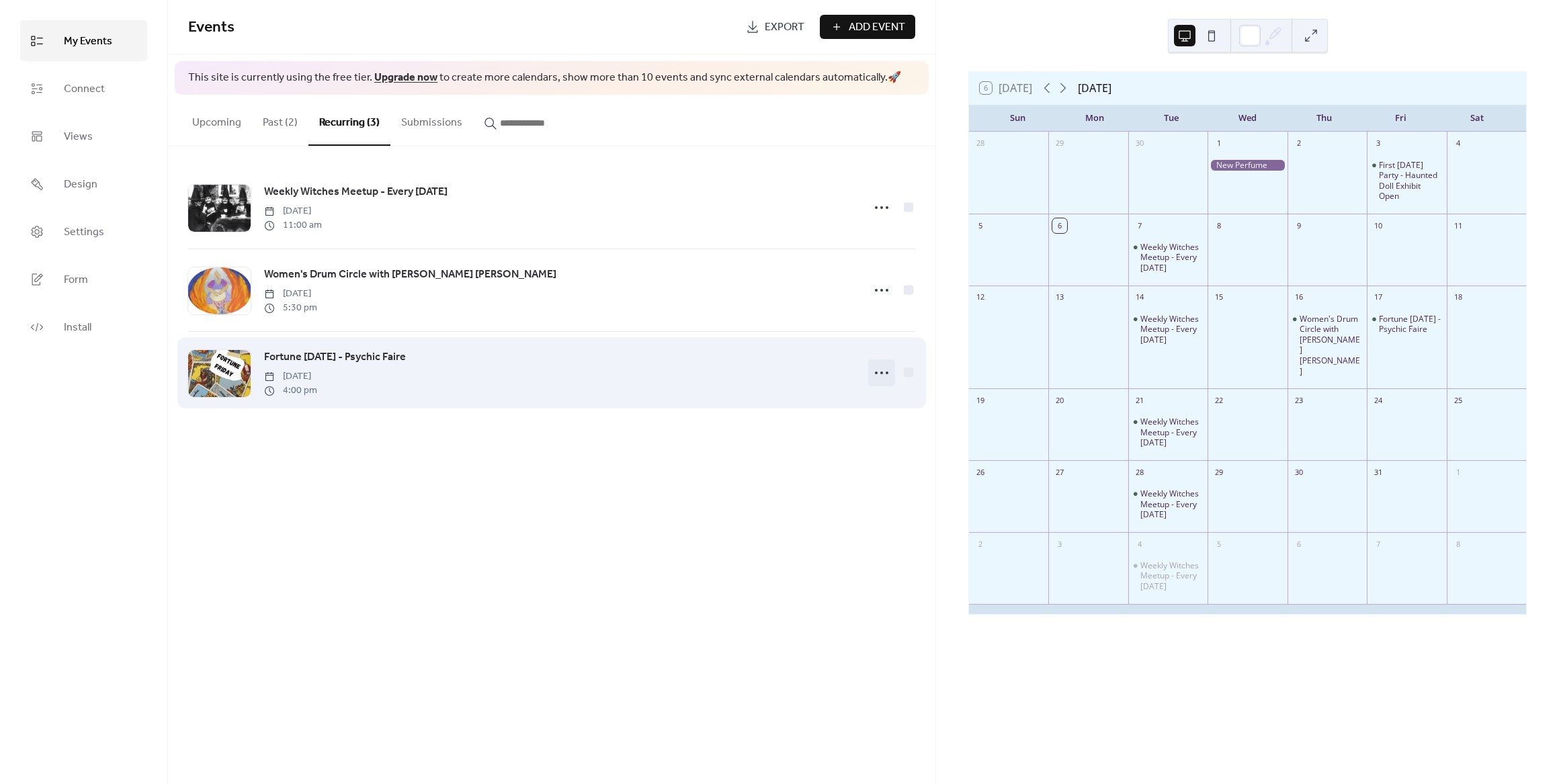
click at [880, 372] on icon at bounding box center [882, 373] width 22 height 22
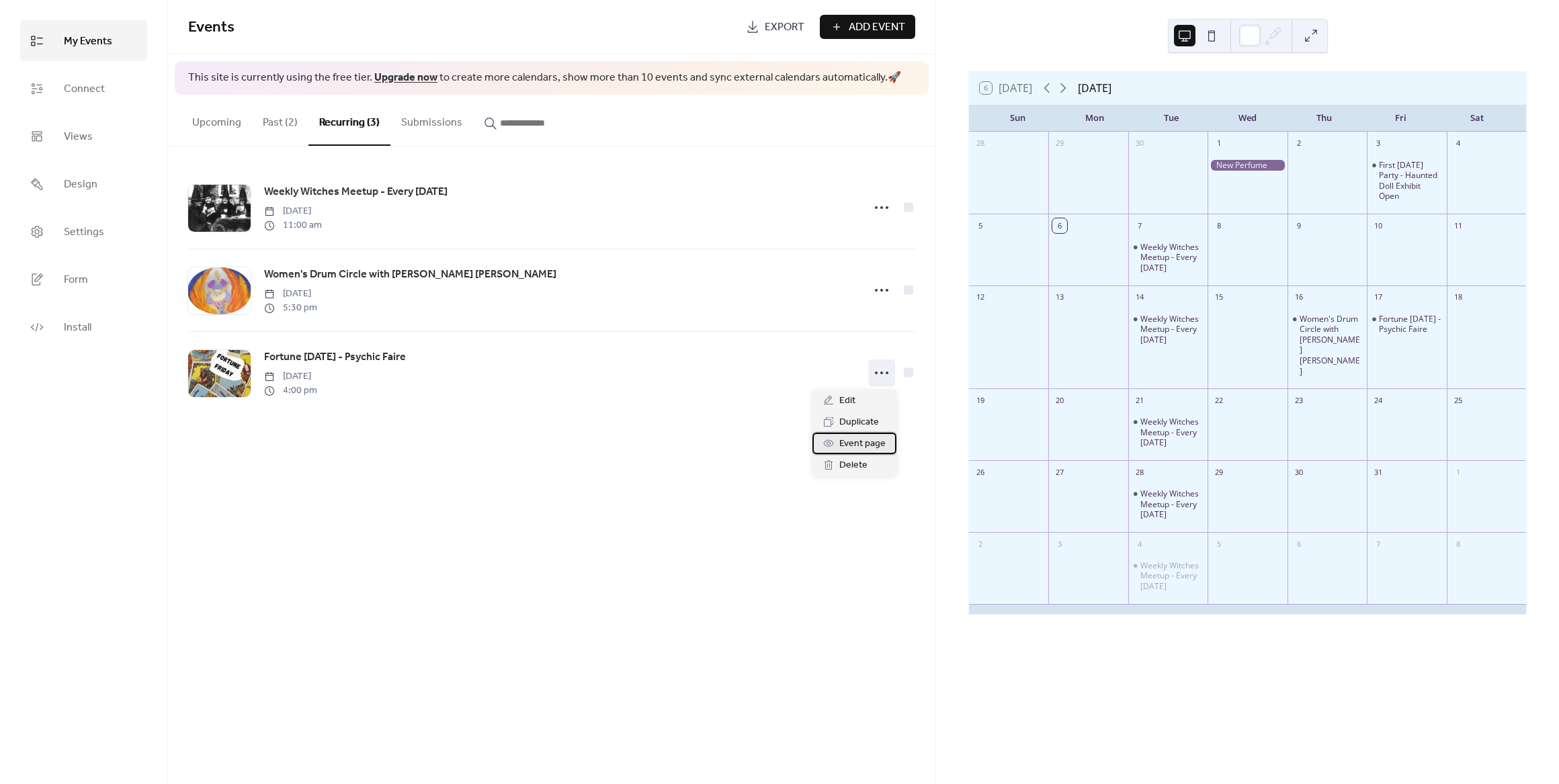
click at [851, 441] on span "Event page" at bounding box center [862, 444] width 46 height 16
